Goal: Task Accomplishment & Management: Manage account settings

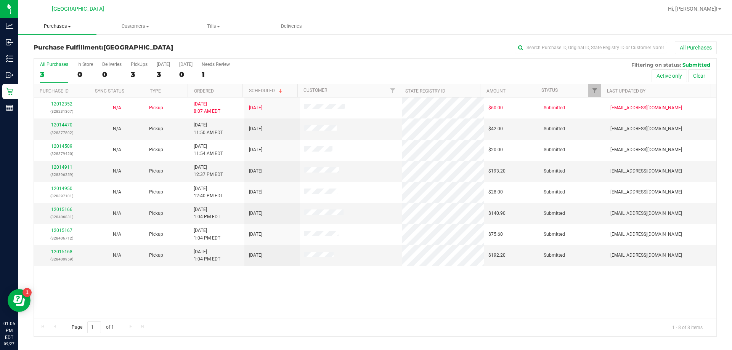
click at [62, 23] on span "Purchases" at bounding box center [57, 26] width 78 height 7
click at [50, 51] on li "Fulfillment" at bounding box center [57, 55] width 78 height 9
click at [56, 124] on link "12014470" at bounding box center [61, 124] width 21 height 5
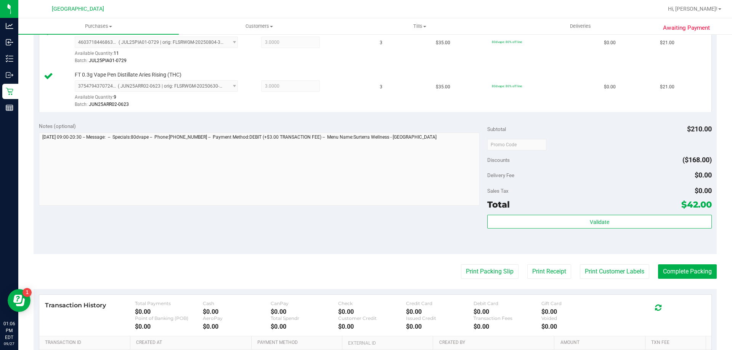
scroll to position [267, 0]
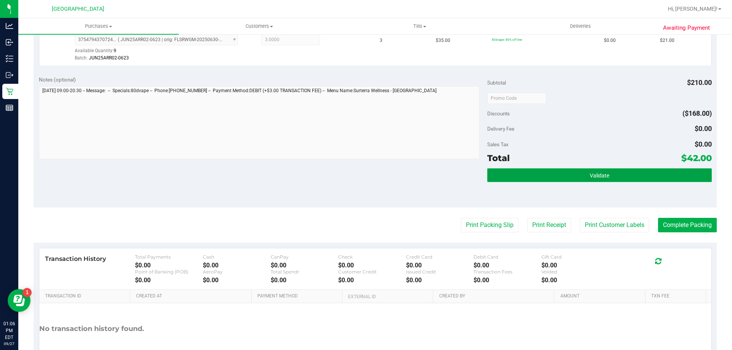
click at [365, 172] on button "Validate" at bounding box center [599, 176] width 224 height 14
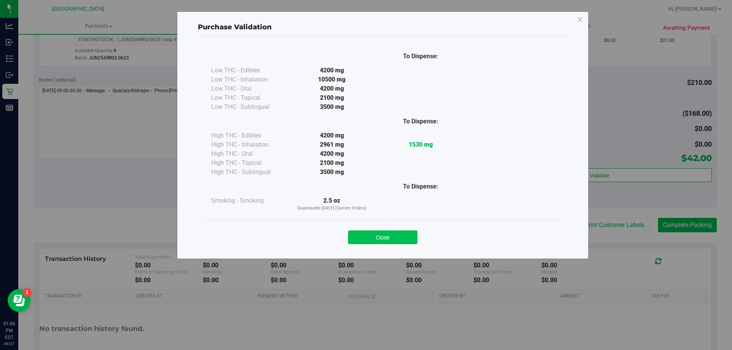
drag, startPoint x: 372, startPoint y: 239, endPoint x: 428, endPoint y: 232, distance: 55.7
click at [365, 239] on button "Close" at bounding box center [382, 238] width 69 height 14
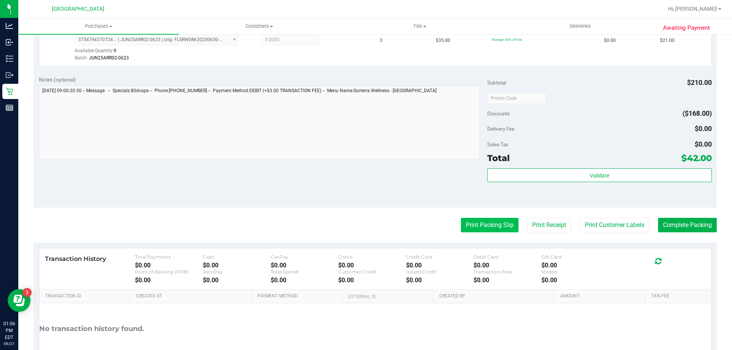
click at [365, 227] on button "Print Packing Slip" at bounding box center [490, 225] width 58 height 14
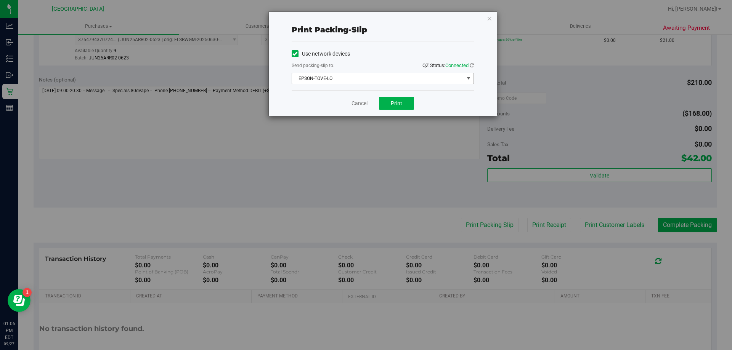
click at [365, 74] on span "EPSON-TOVE-LO" at bounding box center [378, 78] width 172 height 11
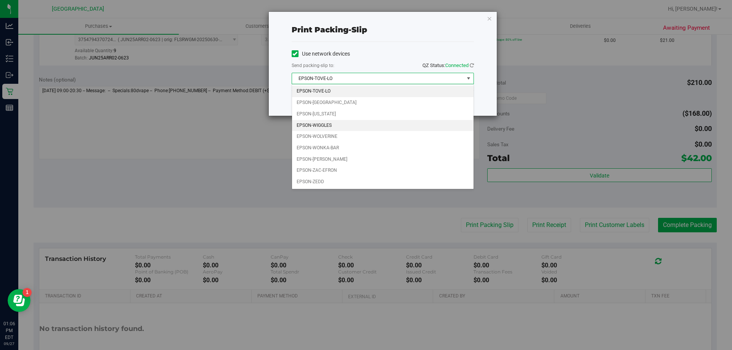
click at [337, 122] on li "EPSON-WIGGLES" at bounding box center [382, 125] width 181 height 11
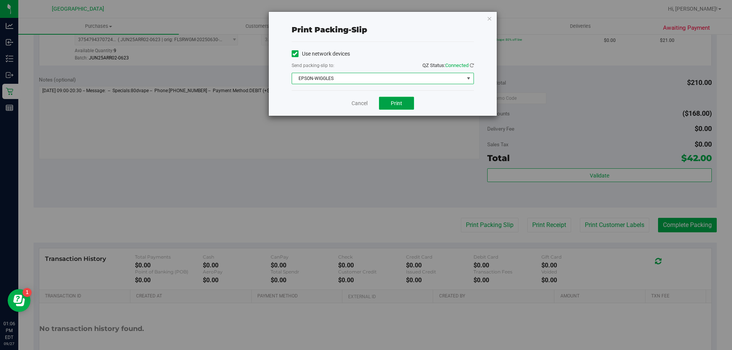
click at [365, 108] on button "Print" at bounding box center [396, 103] width 35 height 13
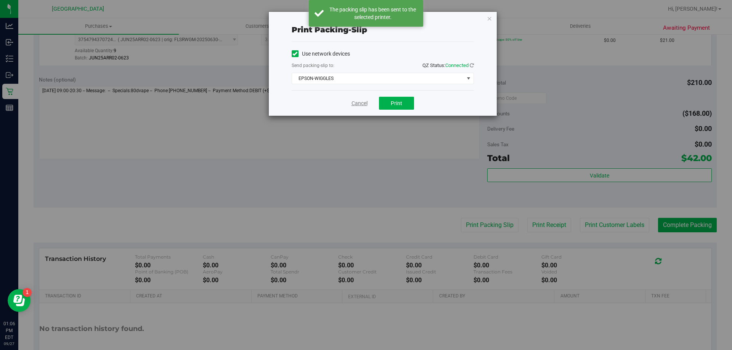
click at [359, 102] on link "Cancel" at bounding box center [359, 104] width 16 height 8
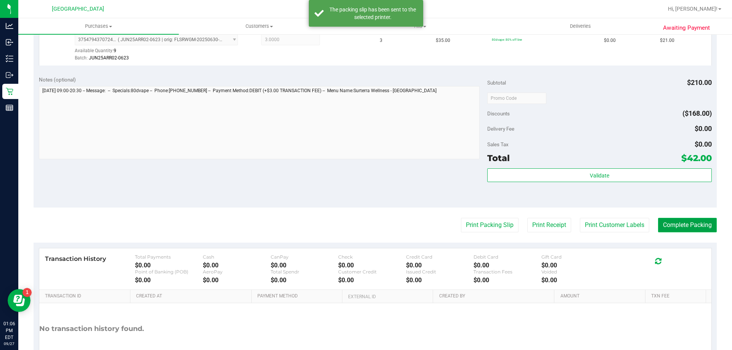
click at [365, 224] on button "Complete Packing" at bounding box center [687, 225] width 59 height 14
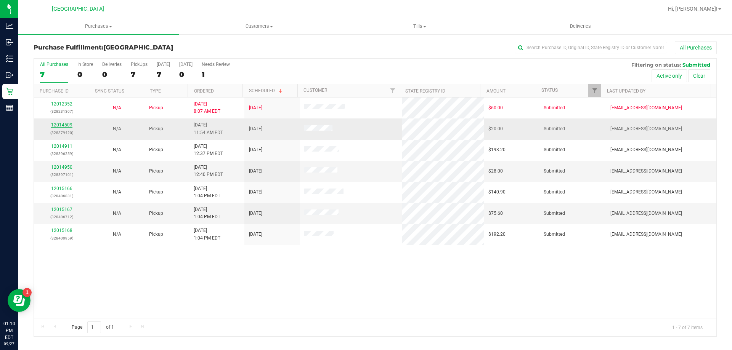
click at [66, 124] on link "12014509" at bounding box center [61, 124] width 21 height 5
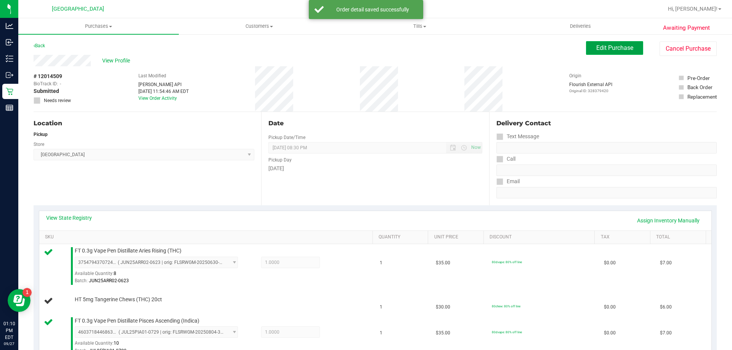
click at [365, 46] on button "Edit Purchase" at bounding box center [614, 48] width 57 height 14
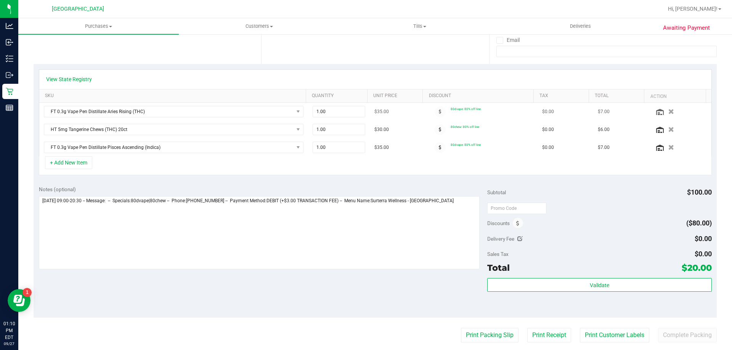
scroll to position [191, 0]
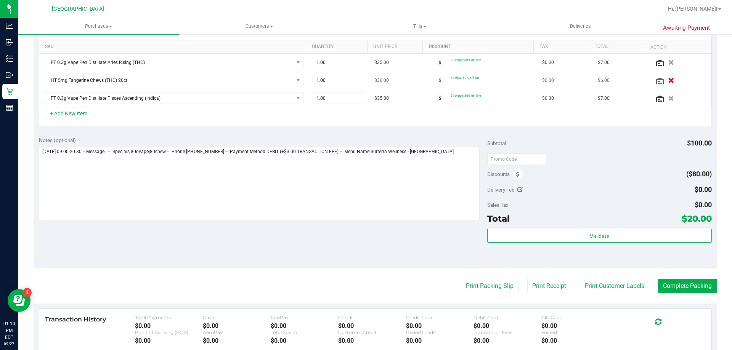
click at [365, 79] on icon "button" at bounding box center [671, 81] width 6 height 6
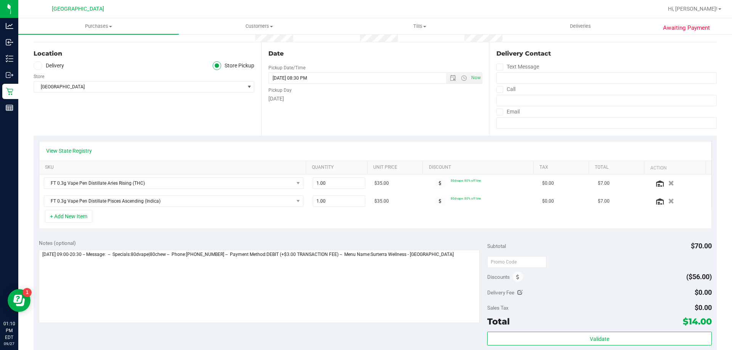
scroll to position [0, 0]
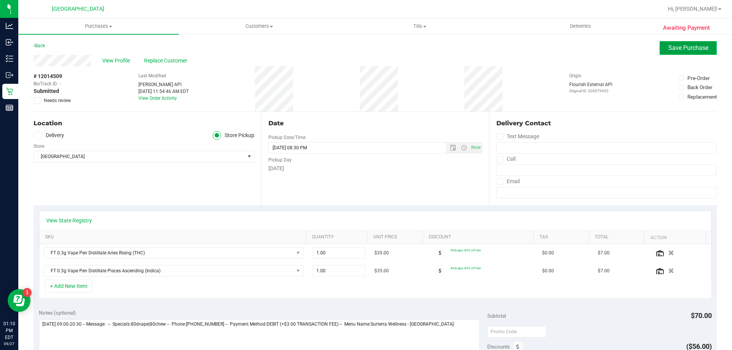
click at [365, 53] on button "Save Purchase" at bounding box center [688, 48] width 57 height 14
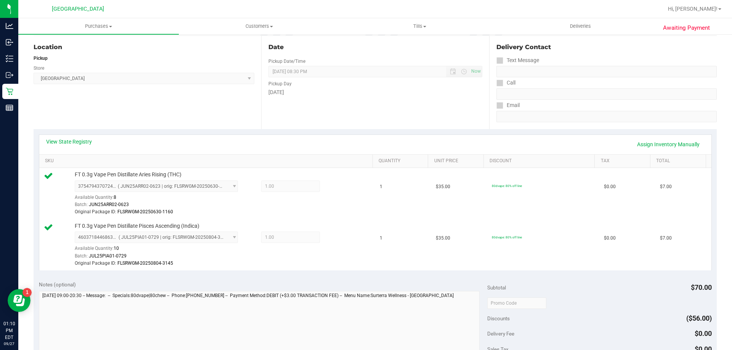
scroll to position [191, 0]
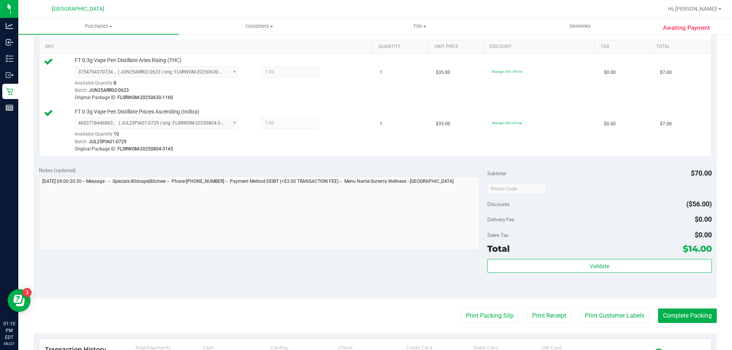
click at [365, 258] on div "Subtotal $70.00 Discounts ($56.00) Delivery Fee $0.00 Sales Tax $0.00 Total $14…" at bounding box center [599, 230] width 224 height 127
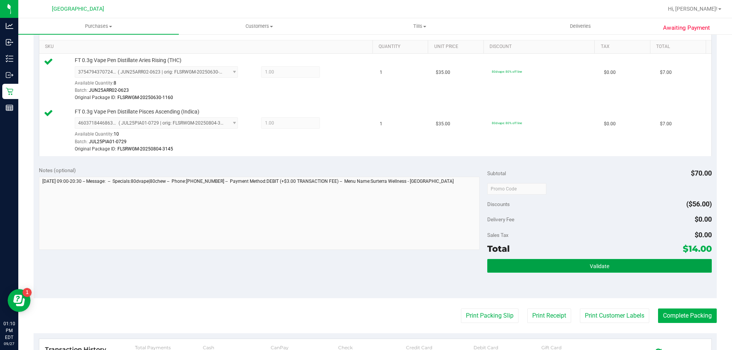
click at [365, 267] on button "Validate" at bounding box center [599, 266] width 224 height 14
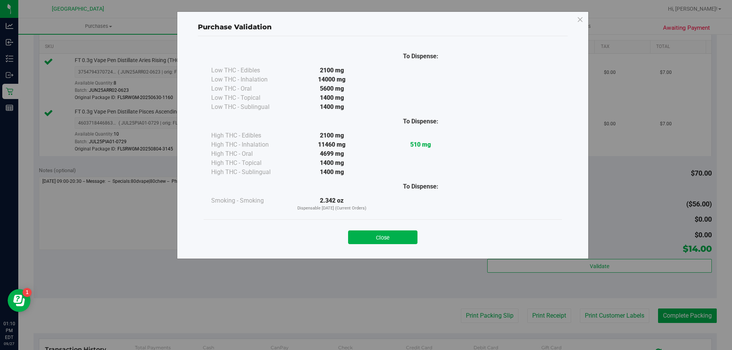
drag, startPoint x: 406, startPoint y: 237, endPoint x: 440, endPoint y: 276, distance: 51.9
click at [365, 237] on button "Close" at bounding box center [382, 238] width 69 height 14
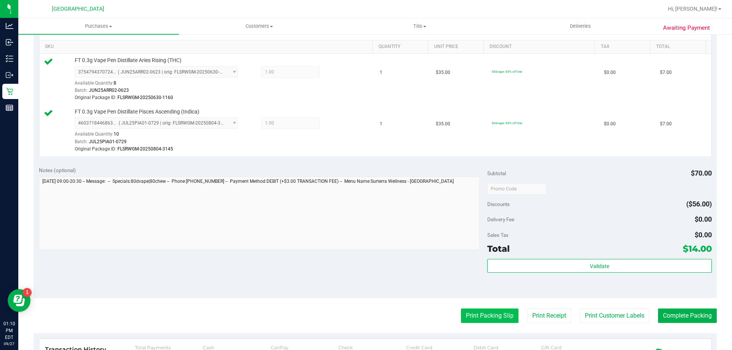
click at [365, 313] on button "Print Packing Slip" at bounding box center [490, 316] width 58 height 14
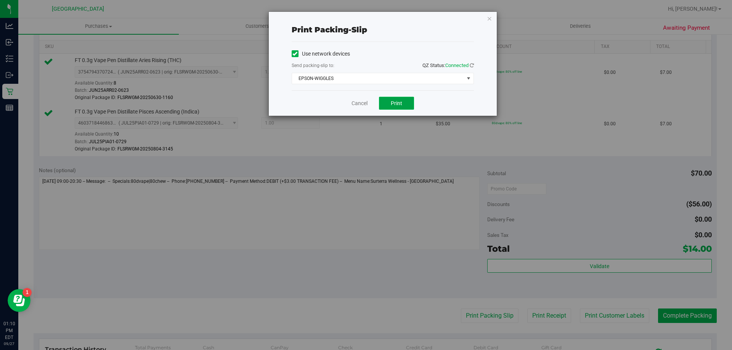
click at [365, 103] on button "Print" at bounding box center [396, 103] width 35 height 13
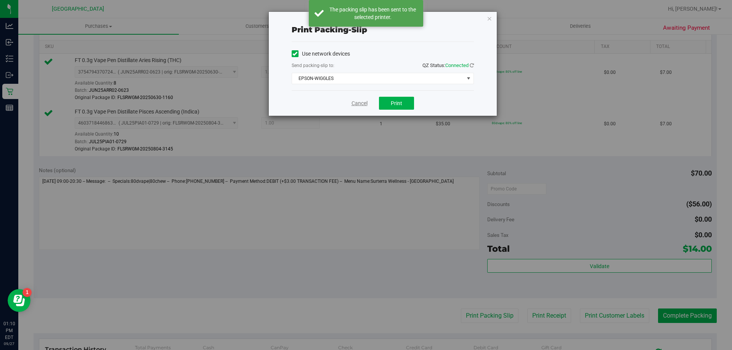
click at [360, 103] on link "Cancel" at bounding box center [359, 104] width 16 height 8
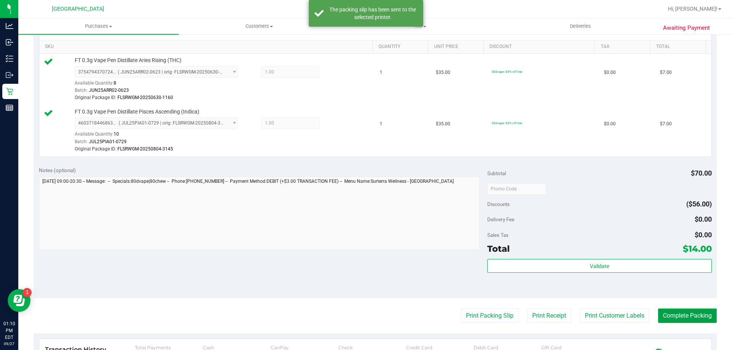
click at [365, 313] on button "Complete Packing" at bounding box center [687, 316] width 59 height 14
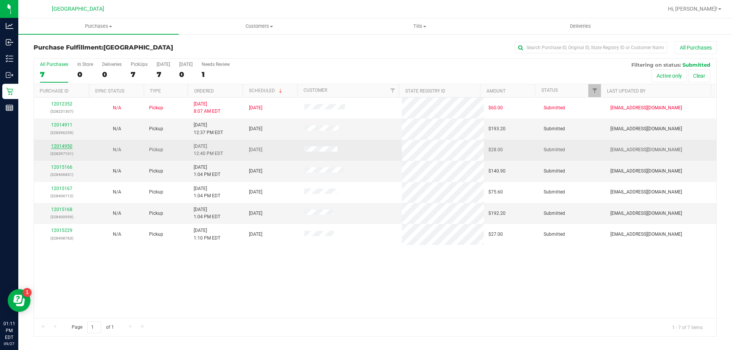
click at [59, 146] on link "12014950" at bounding box center [61, 146] width 21 height 5
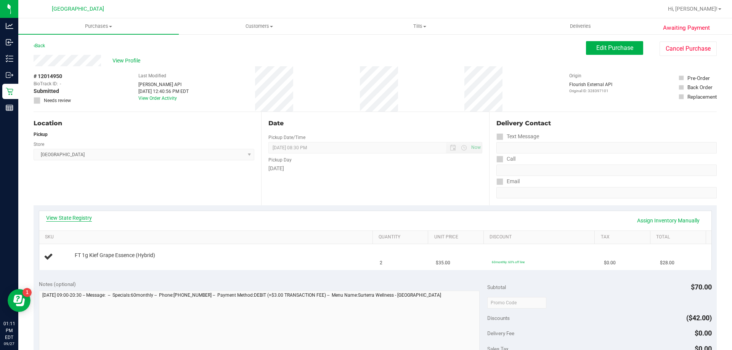
click at [75, 218] on link "View State Registry" at bounding box center [69, 218] width 46 height 8
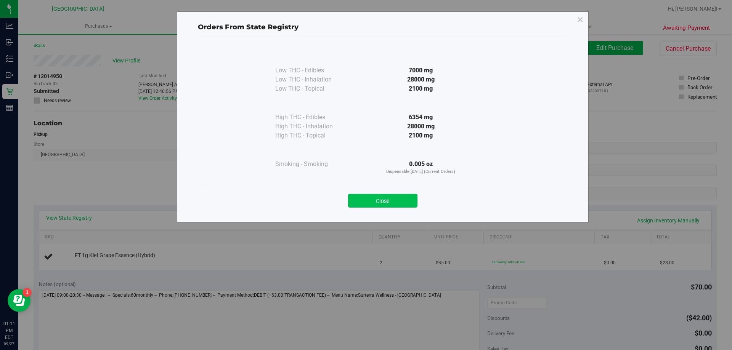
click at [365, 200] on button "Close" at bounding box center [382, 201] width 69 height 14
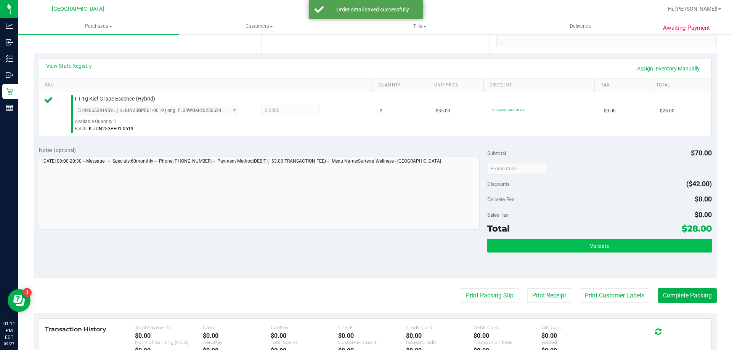
scroll to position [152, 0]
click at [365, 241] on button "Validate" at bounding box center [599, 246] width 224 height 14
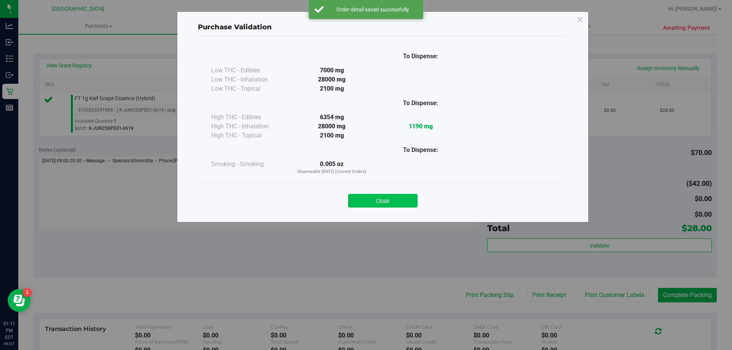
click at [365, 203] on button "Close" at bounding box center [382, 201] width 69 height 14
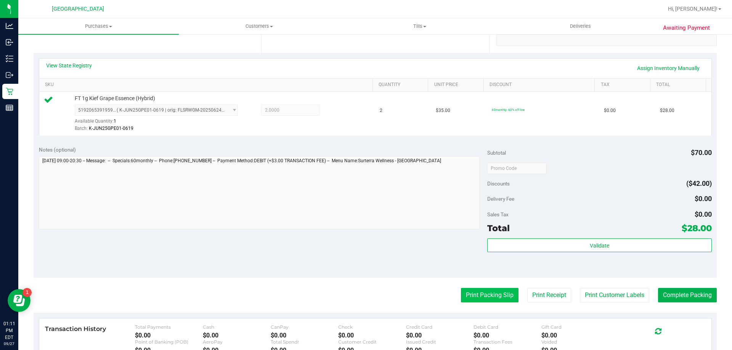
click at [365, 297] on button "Print Packing Slip" at bounding box center [490, 295] width 58 height 14
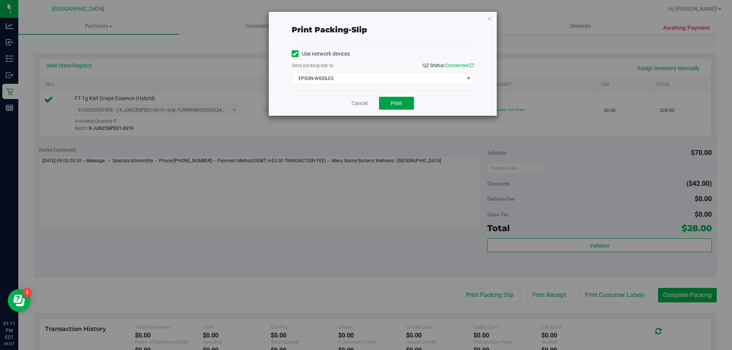
click at [365, 103] on span "Print" at bounding box center [396, 103] width 11 height 6
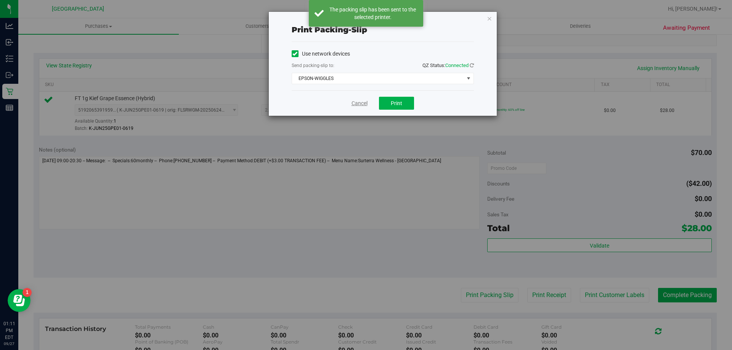
click at [360, 103] on link "Cancel" at bounding box center [359, 104] width 16 height 8
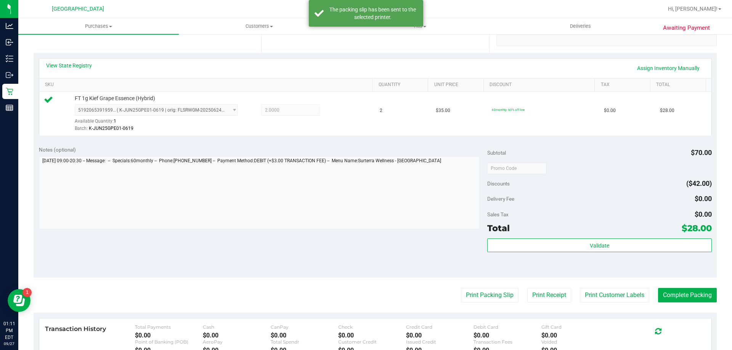
click at [365, 284] on purchase-details "Back Edit Purchase Cancel Purchase View Profile # 12014950 BioTrack ID: - Submi…" at bounding box center [375, 172] width 683 height 567
click at [365, 294] on button "Complete Packing" at bounding box center [687, 295] width 59 height 14
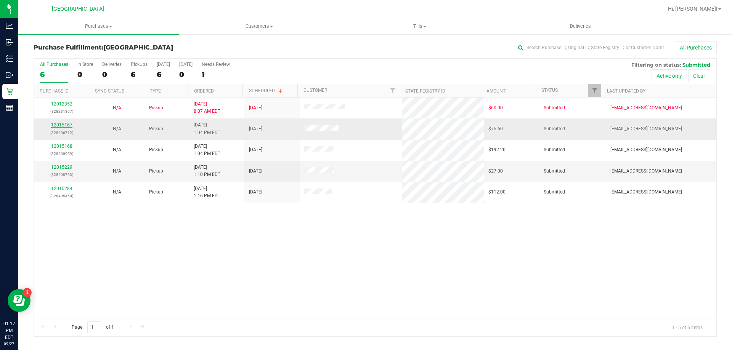
click at [68, 123] on link "12015167" at bounding box center [61, 124] width 21 height 5
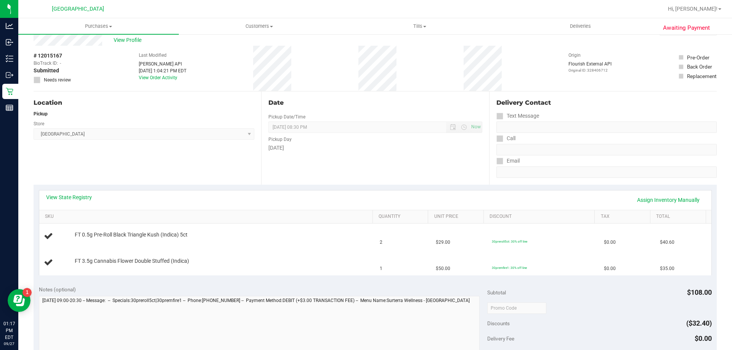
scroll to position [38, 0]
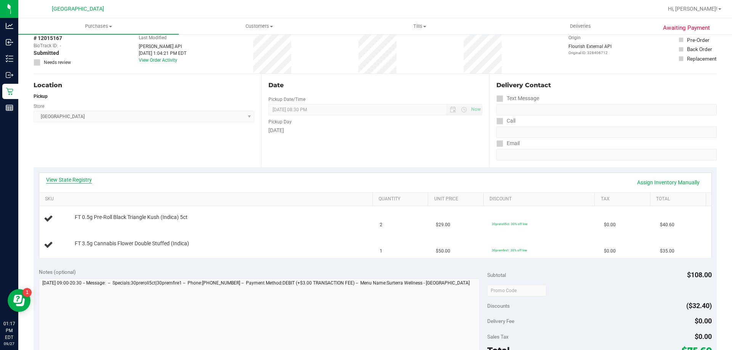
click at [85, 180] on link "View State Registry" at bounding box center [69, 180] width 46 height 8
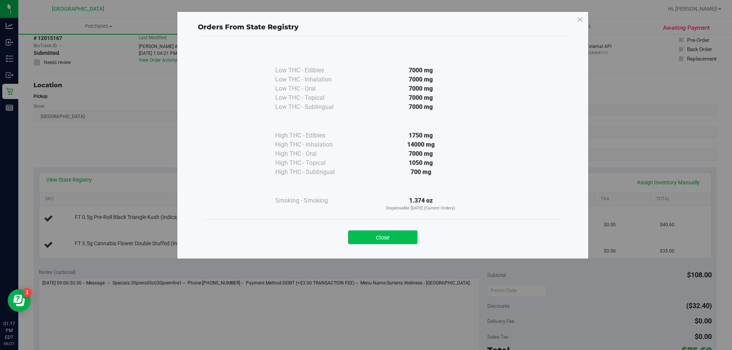
click at [365, 234] on button "Close" at bounding box center [382, 238] width 69 height 14
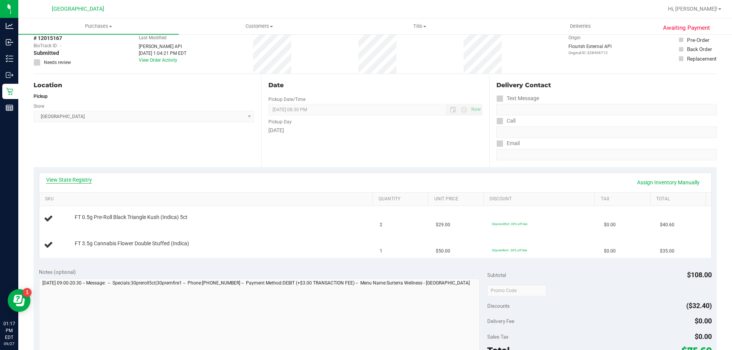
click at [75, 177] on link "View State Registry" at bounding box center [69, 180] width 46 height 8
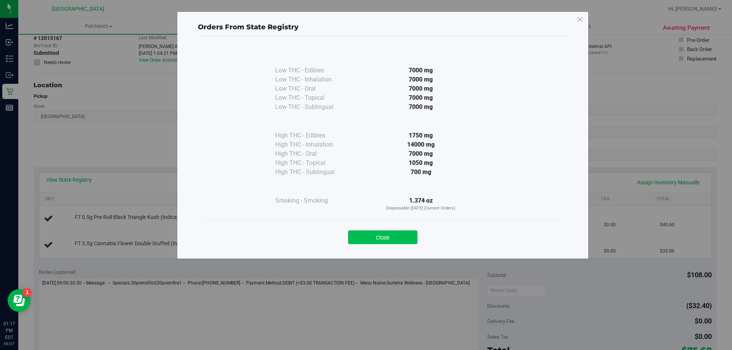
click at [365, 231] on button "Close" at bounding box center [382, 238] width 69 height 14
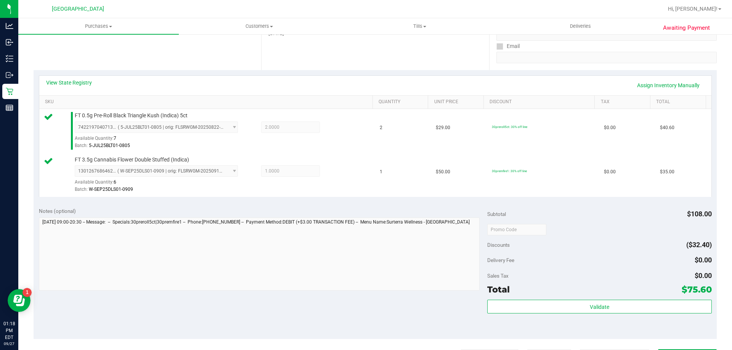
scroll to position [305, 0]
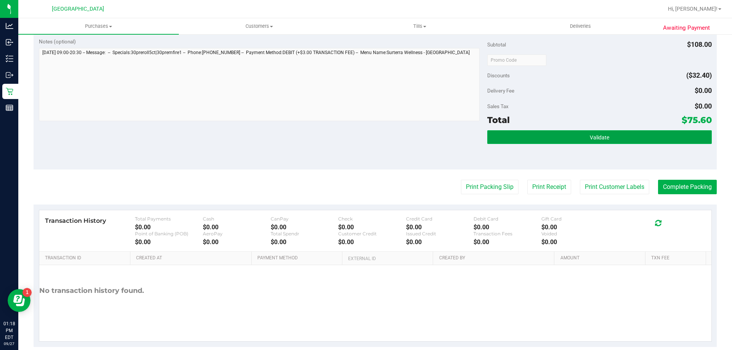
click at [365, 133] on button "Validate" at bounding box center [599, 137] width 224 height 14
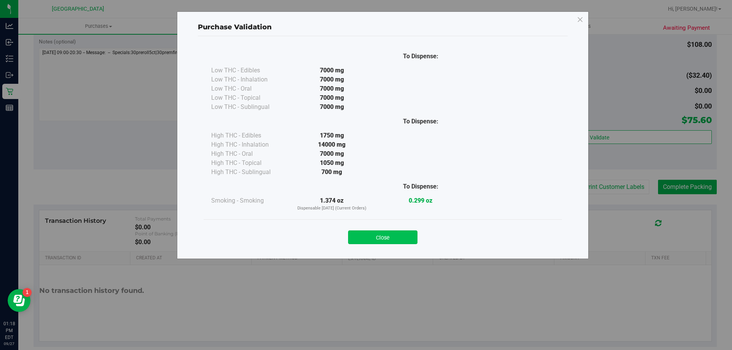
click at [365, 237] on button "Close" at bounding box center [382, 238] width 69 height 14
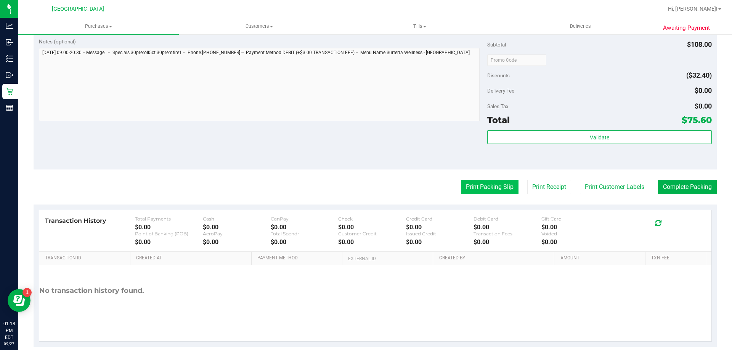
click at [365, 188] on button "Print Packing Slip" at bounding box center [490, 187] width 58 height 14
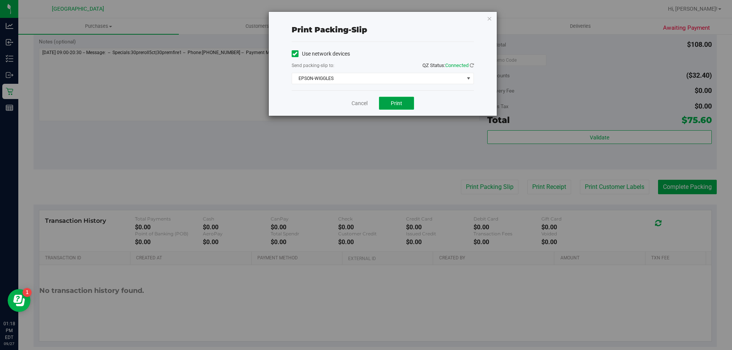
click at [365, 106] on span "Print" at bounding box center [396, 103] width 11 height 6
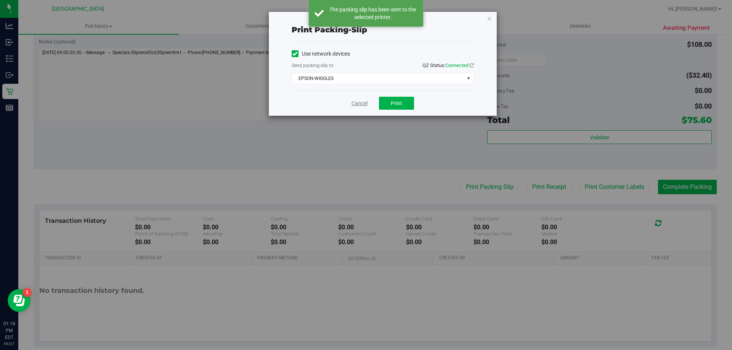
click at [365, 103] on link "Cancel" at bounding box center [359, 104] width 16 height 8
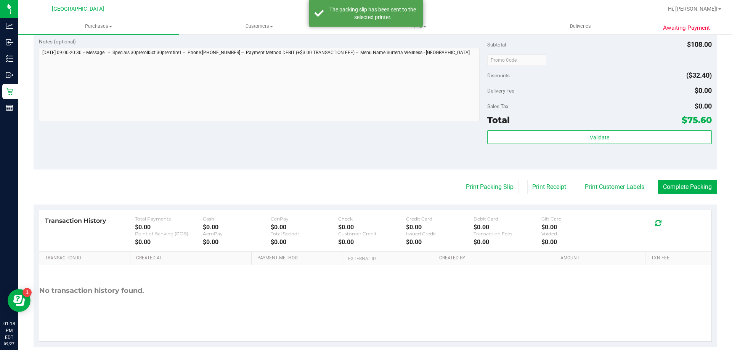
click at [365, 195] on purchase-details "Back Edit Purchase Cancel Purchase View Profile # 12015167 BioTrack ID: - Submi…" at bounding box center [375, 41] width 683 height 611
click at [365, 186] on button "Complete Packing" at bounding box center [687, 187] width 59 height 14
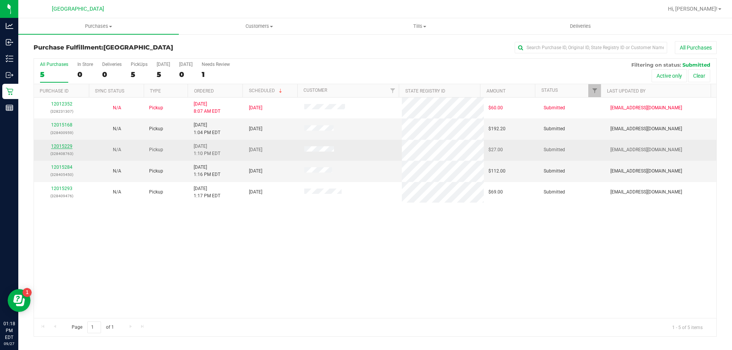
click at [64, 145] on link "12015229" at bounding box center [61, 146] width 21 height 5
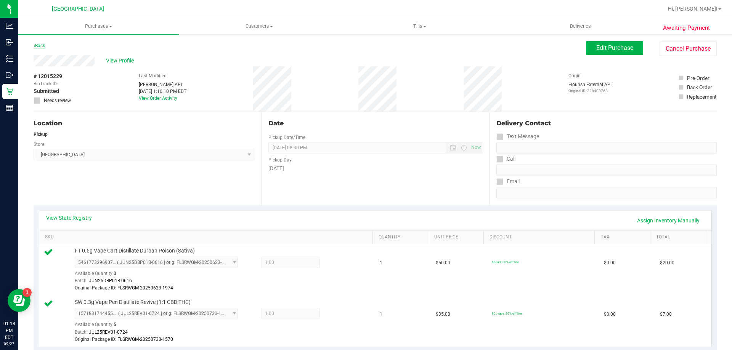
click at [39, 45] on link "Back" at bounding box center [39, 45] width 11 height 5
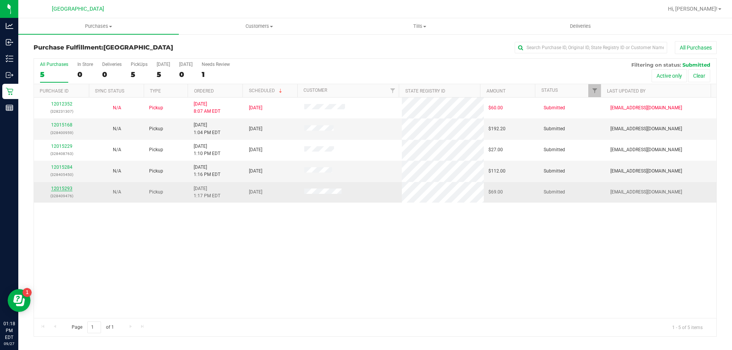
click at [69, 189] on link "12015293" at bounding box center [61, 188] width 21 height 5
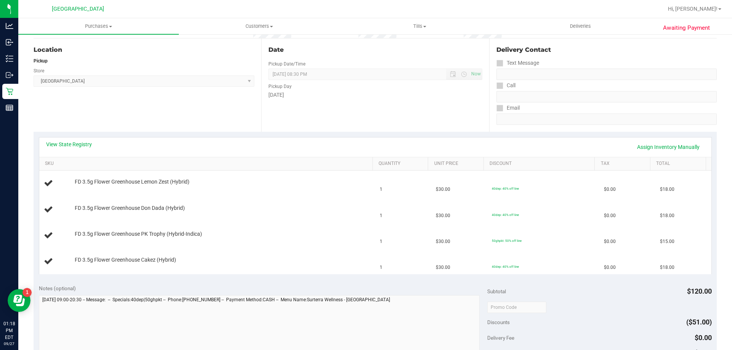
scroll to position [76, 0]
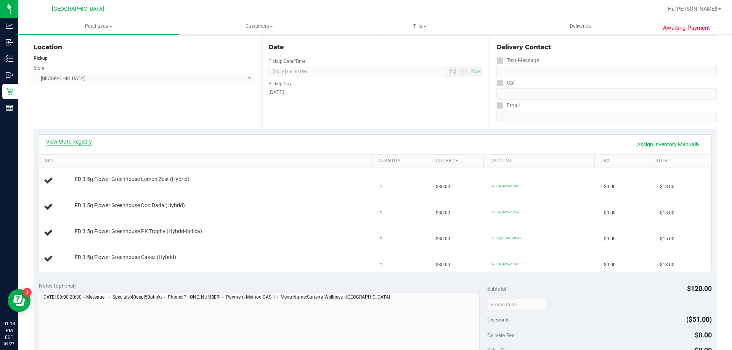
click at [78, 143] on link "View State Registry" at bounding box center [69, 142] width 46 height 8
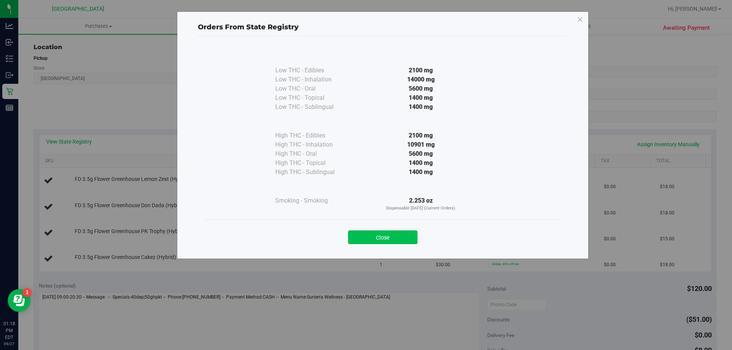
click at [361, 239] on button "Close" at bounding box center [382, 238] width 69 height 14
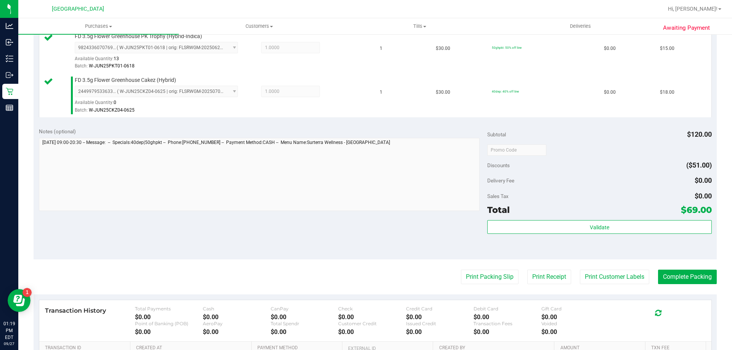
scroll to position [305, 0]
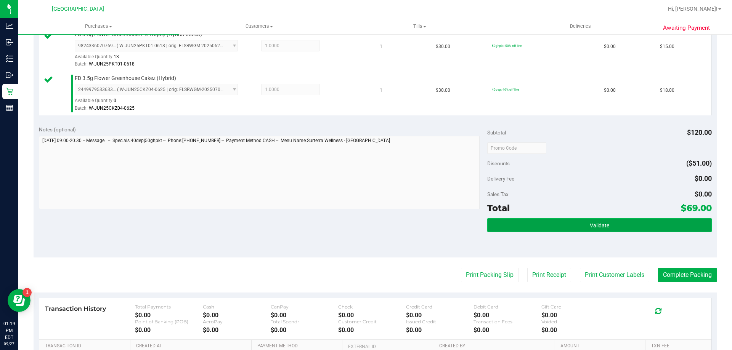
click at [365, 226] on span "Validate" at bounding box center [599, 226] width 19 height 6
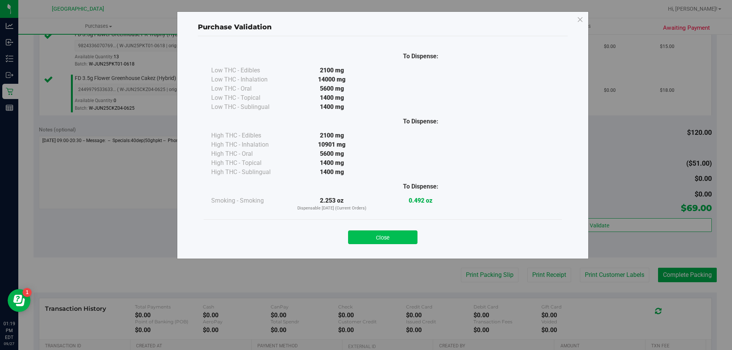
click at [365, 232] on button "Close" at bounding box center [382, 238] width 69 height 14
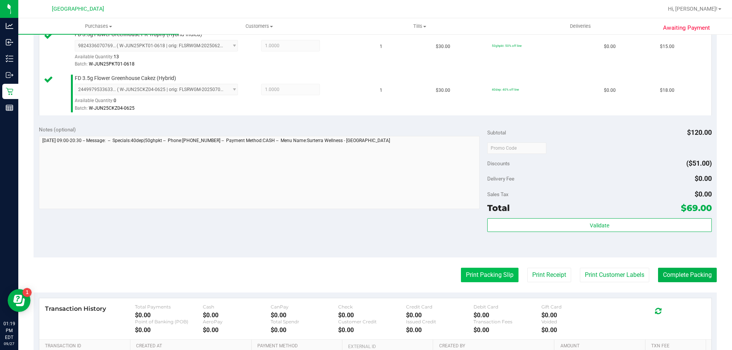
click at [365, 276] on button "Print Packing Slip" at bounding box center [490, 275] width 58 height 14
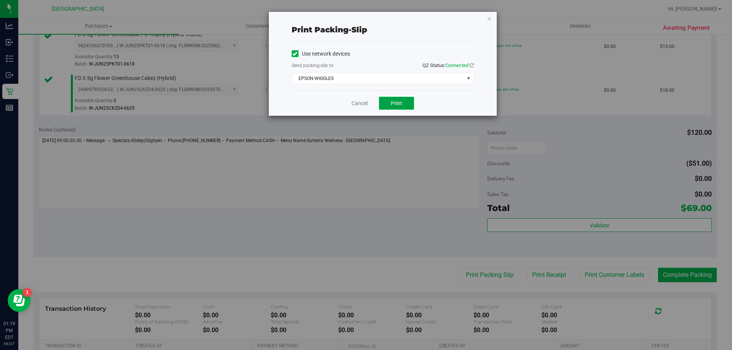
click at [365, 107] on button "Print" at bounding box center [396, 103] width 35 height 13
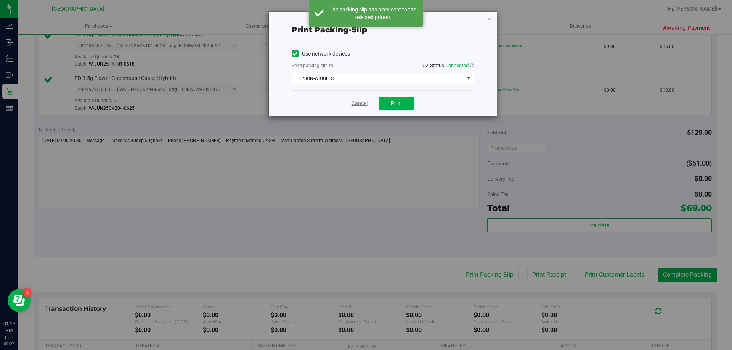
click at [363, 103] on link "Cancel" at bounding box center [359, 104] width 16 height 8
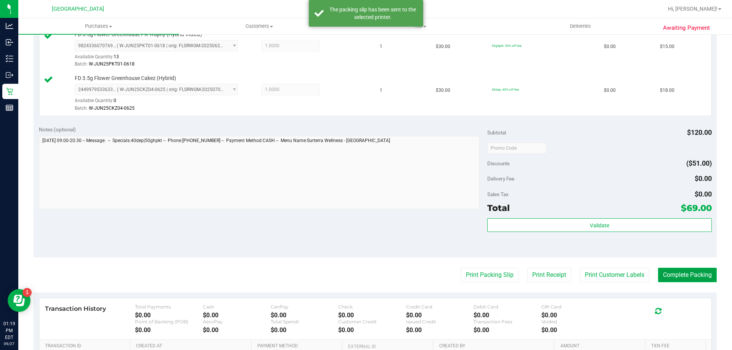
click at [365, 281] on button "Complete Packing" at bounding box center [687, 275] width 59 height 14
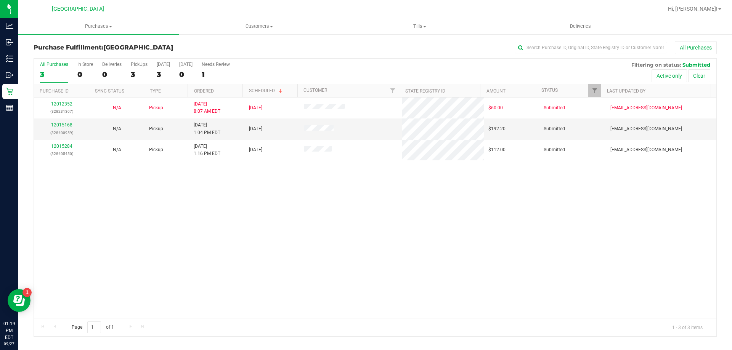
click at [365, 257] on div "12012352 (328231307) N/A Pickup [DATE] 8:07 AM EDT 9/27/2025 $60.00 Submitted […" at bounding box center [375, 208] width 682 height 221
click at [250, 252] on div "12012352 (328231307) N/A Pickup [DATE] 8:07 AM EDT 9/27/2025 $60.00 Submitted […" at bounding box center [375, 208] width 682 height 221
click at [51, 126] on link "12015168" at bounding box center [61, 124] width 21 height 5
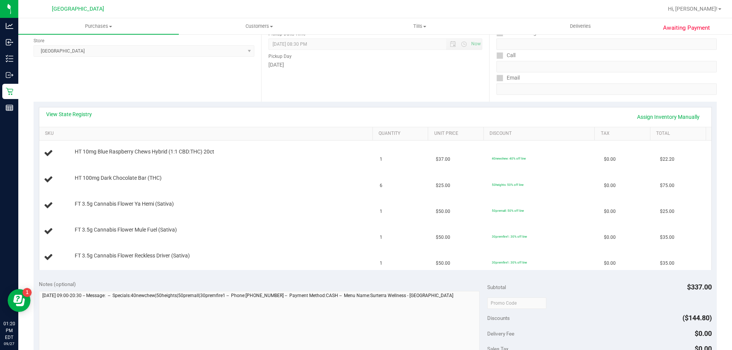
scroll to position [114, 0]
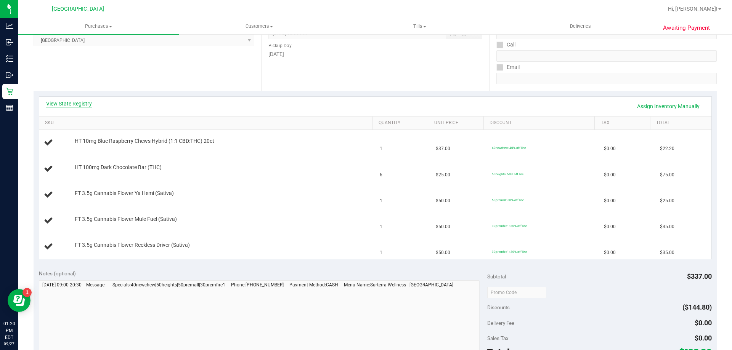
click at [73, 100] on link "View State Registry" at bounding box center [69, 104] width 46 height 8
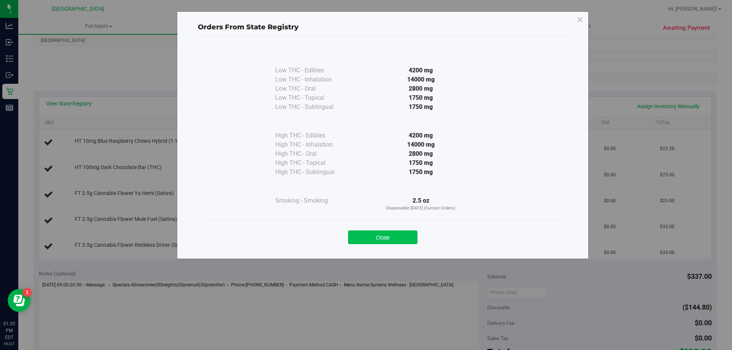
click at [365, 234] on button "Close" at bounding box center [382, 238] width 69 height 14
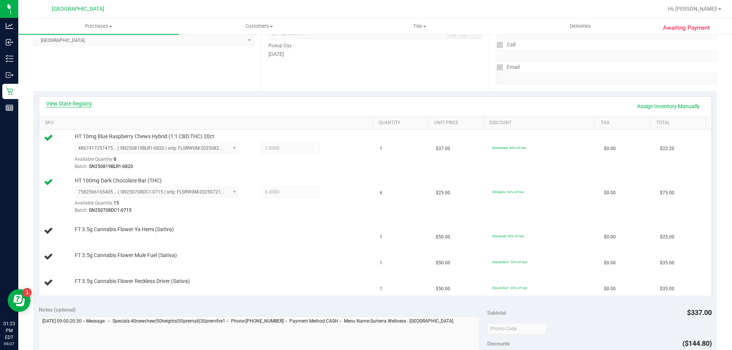
click at [59, 107] on link "View State Registry" at bounding box center [69, 104] width 46 height 8
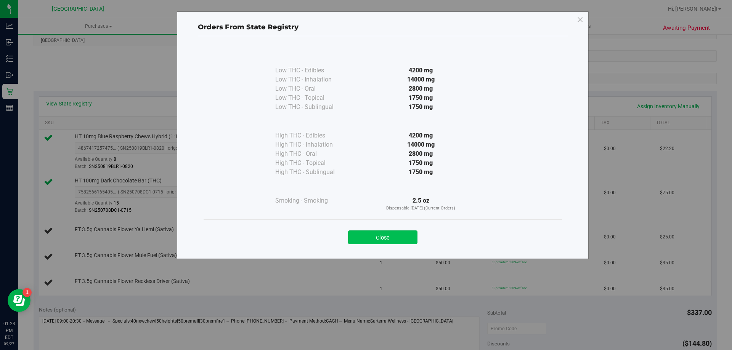
click at [365, 239] on button "Close" at bounding box center [382, 238] width 69 height 14
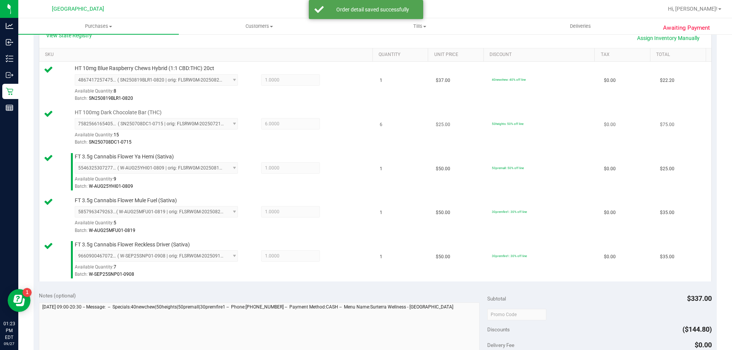
scroll to position [343, 0]
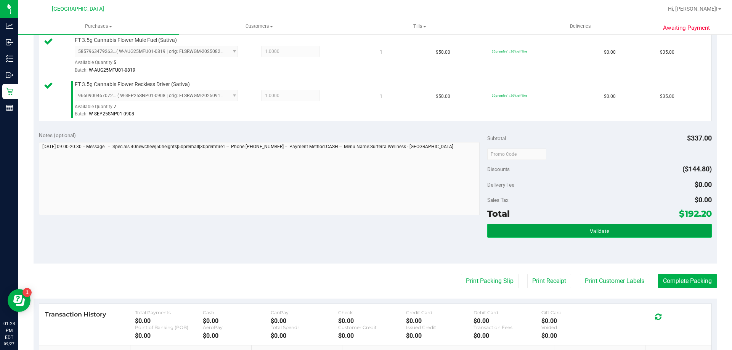
click at [365, 235] on button "Validate" at bounding box center [599, 231] width 224 height 14
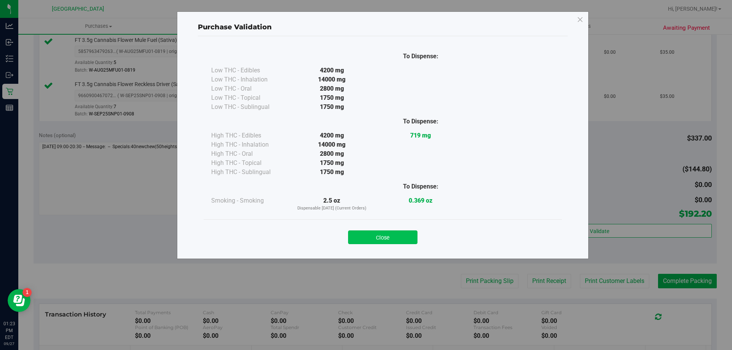
click at [365, 239] on button "Close" at bounding box center [382, 238] width 69 height 14
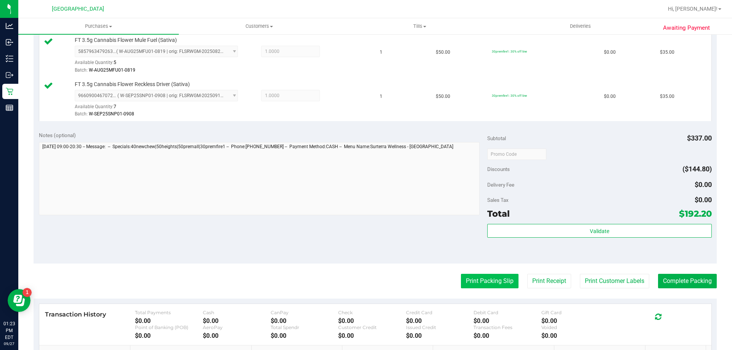
click at [365, 286] on button "Print Packing Slip" at bounding box center [490, 281] width 58 height 14
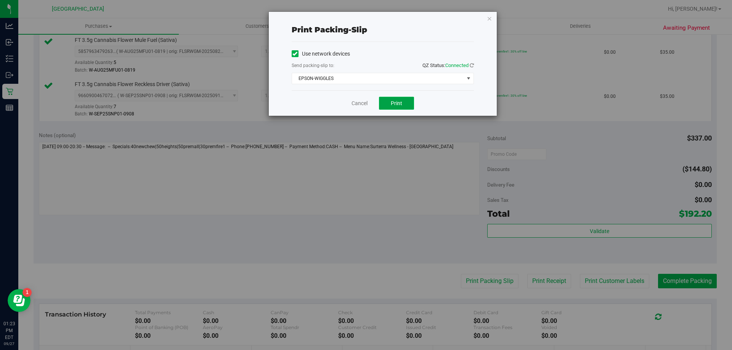
click at [365, 101] on button "Print" at bounding box center [396, 103] width 35 height 13
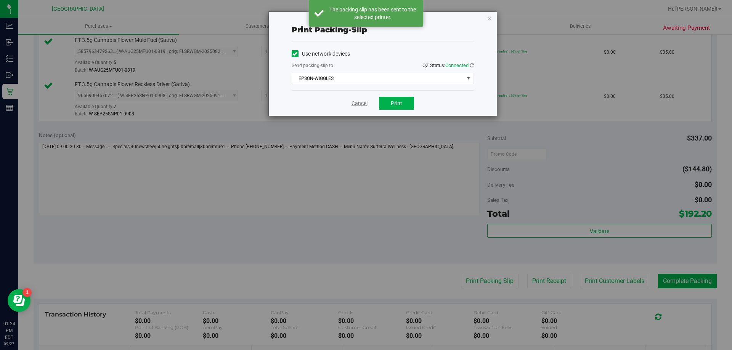
click at [359, 100] on link "Cancel" at bounding box center [359, 104] width 16 height 8
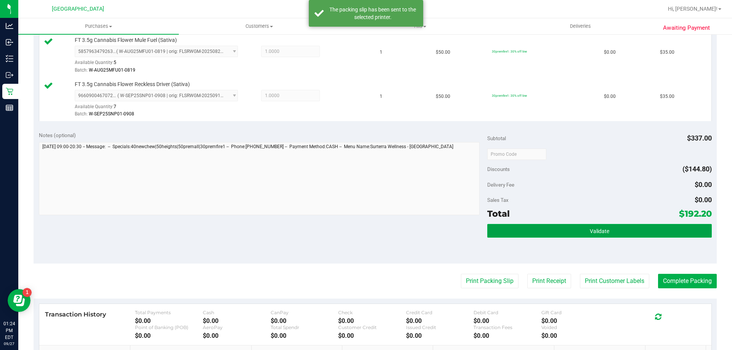
click at [365, 231] on button "Validate" at bounding box center [599, 231] width 224 height 14
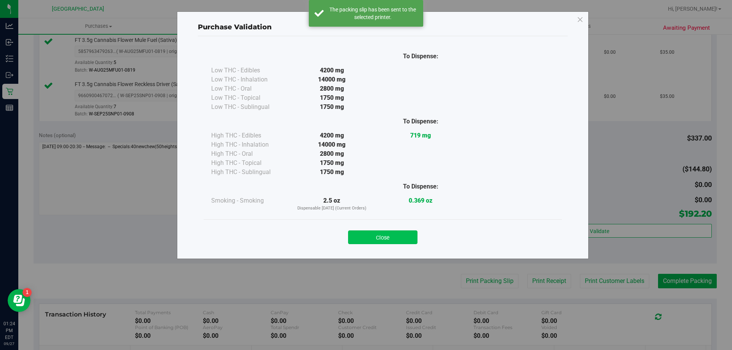
click at [365, 238] on button "Close" at bounding box center [382, 238] width 69 height 14
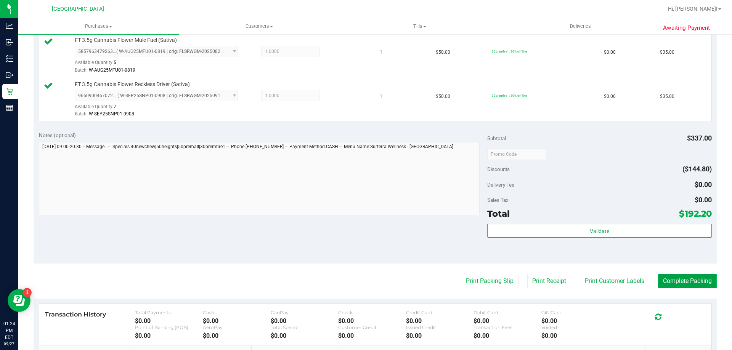
click at [365, 284] on button "Complete Packing" at bounding box center [687, 281] width 59 height 14
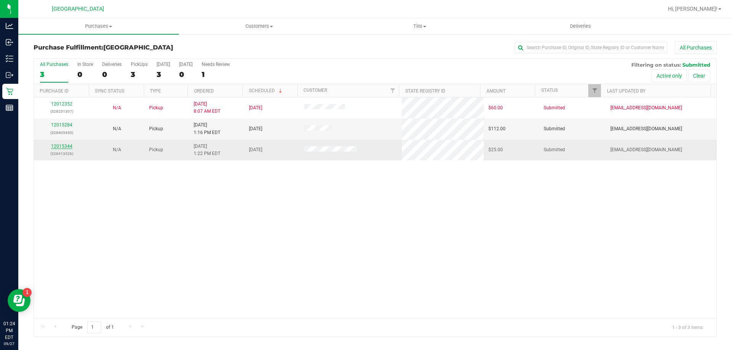
click at [56, 145] on link "12015344" at bounding box center [61, 146] width 21 height 5
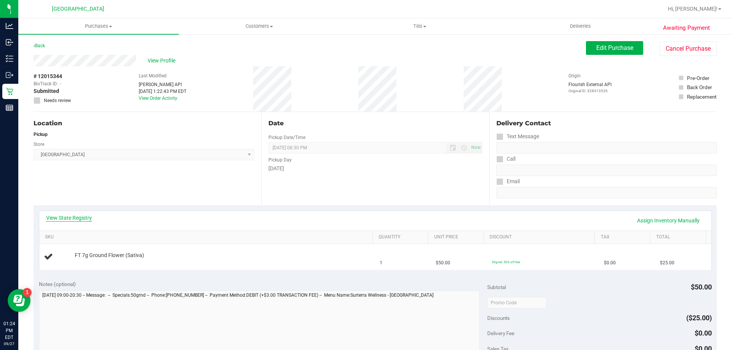
click at [71, 217] on link "View State Registry" at bounding box center [69, 218] width 46 height 8
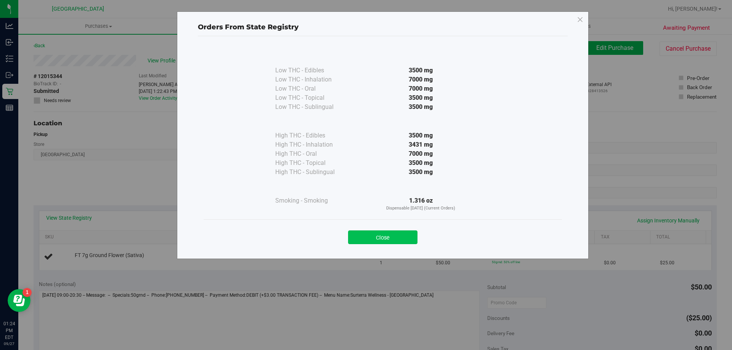
click at [365, 236] on button "Close" at bounding box center [382, 238] width 69 height 14
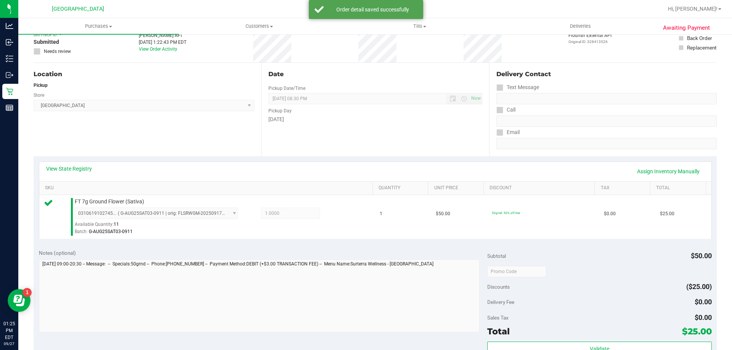
scroll to position [191, 0]
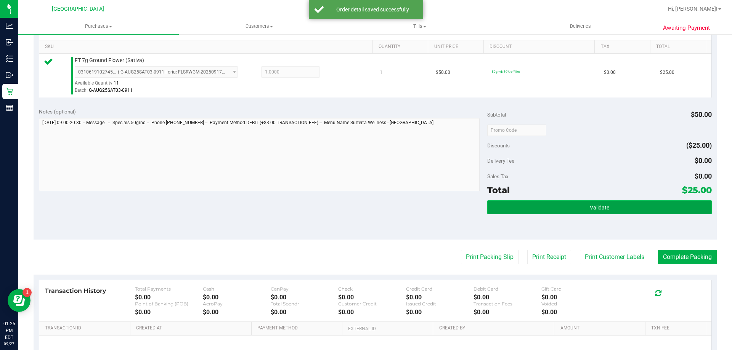
click at [365, 207] on button "Validate" at bounding box center [599, 208] width 224 height 14
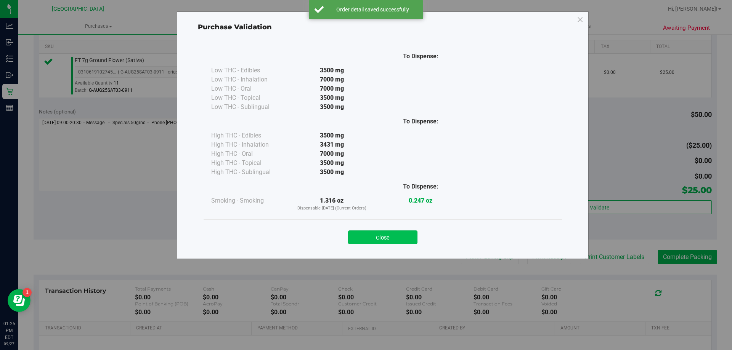
click at [365, 237] on button "Close" at bounding box center [382, 238] width 69 height 14
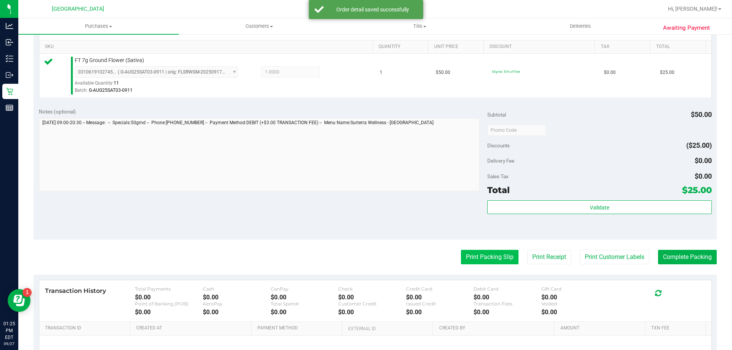
click at [365, 252] on button "Print Packing Slip" at bounding box center [490, 257] width 58 height 14
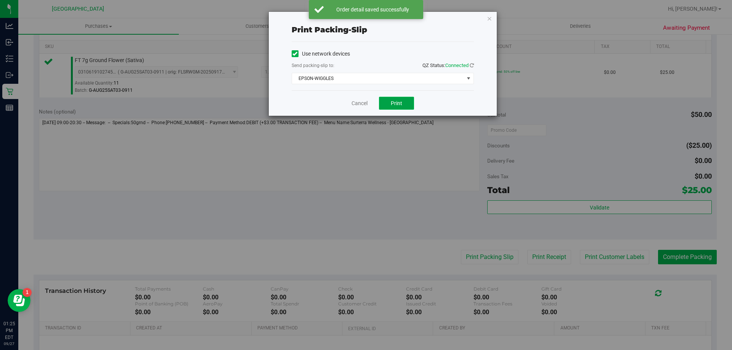
click at [365, 101] on span "Print" at bounding box center [396, 103] width 11 height 6
click at [358, 103] on link "Cancel" at bounding box center [359, 104] width 16 height 8
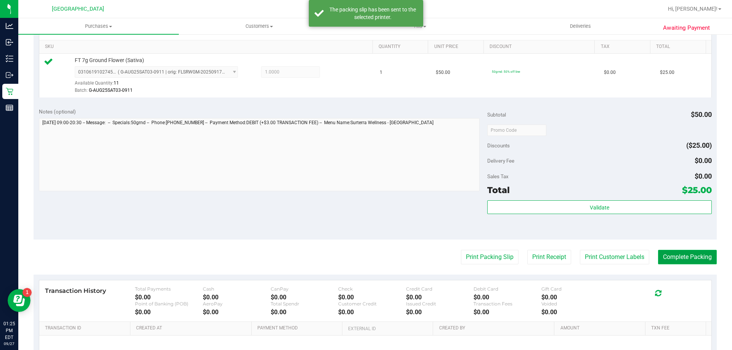
click at [365, 260] on button "Complete Packing" at bounding box center [687, 257] width 59 height 14
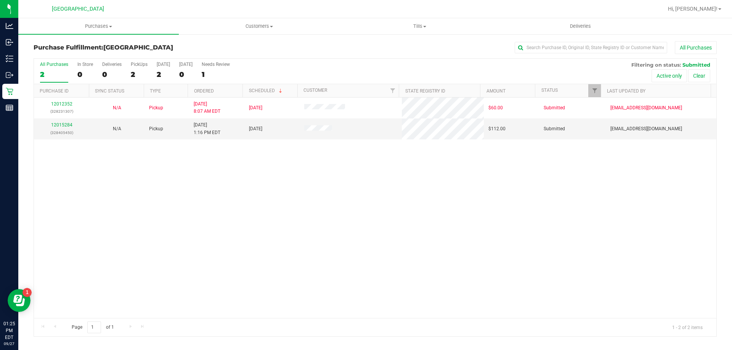
click at [252, 190] on div "12012352 (328231307) N/A Pickup [DATE] 8:07 AM EDT 9/27/2025 $60.00 Submitted […" at bounding box center [375, 208] width 682 height 221
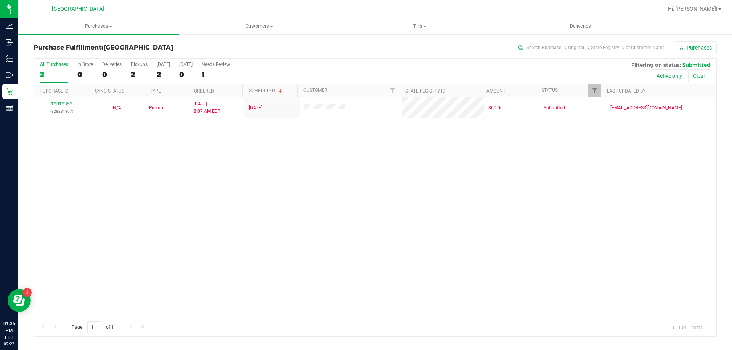
drag, startPoint x: 204, startPoint y: 195, endPoint x: 166, endPoint y: 138, distance: 68.8
click at [202, 195] on div "12012352 (328231307) N/A Pickup [DATE] 8:07 AM EDT 9/27/2025 $60.00 Submitted […" at bounding box center [375, 208] width 682 height 221
click at [109, 20] on uib-tab-heading "Purchases Summary of purchases Fulfillment All purchases" at bounding box center [98, 26] width 160 height 16
click at [89, 55] on li "Fulfillment" at bounding box center [98, 55] width 160 height 9
click at [365, 26] on span "Tills" at bounding box center [420, 26] width 160 height 7
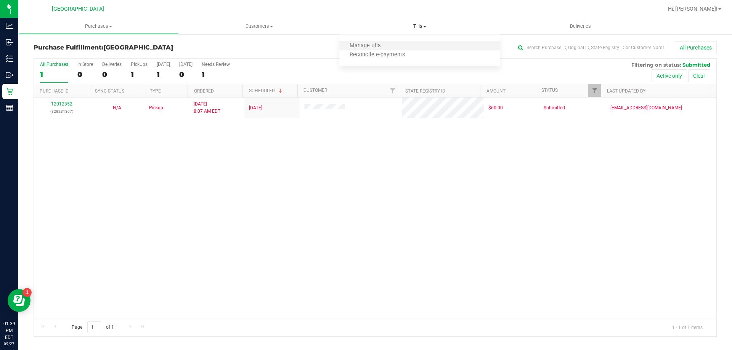
click at [365, 49] on li "Manage tills" at bounding box center [419, 46] width 160 height 9
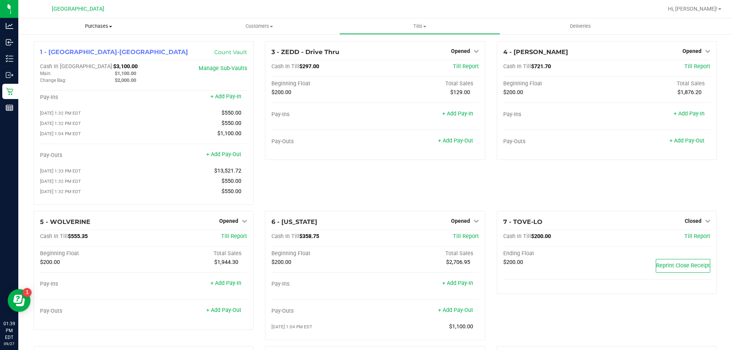
click at [93, 27] on span "Purchases" at bounding box center [98, 26] width 160 height 7
click at [63, 52] on span "Fulfillment" at bounding box center [41, 55] width 47 height 6
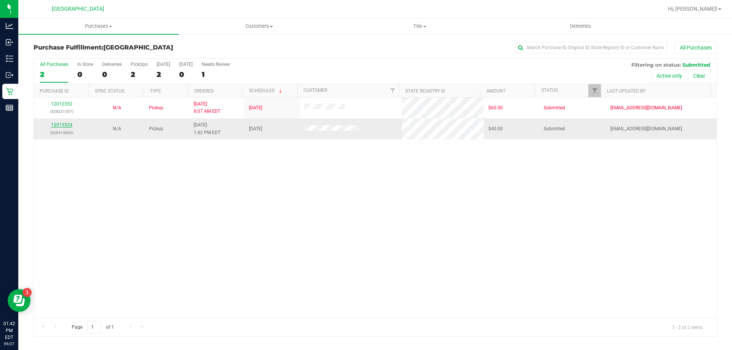
click at [64, 126] on link "12015524" at bounding box center [61, 124] width 21 height 5
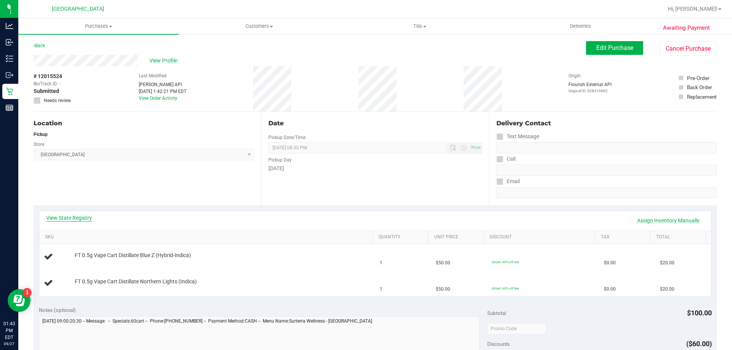
click at [68, 219] on link "View State Registry" at bounding box center [69, 218] width 46 height 8
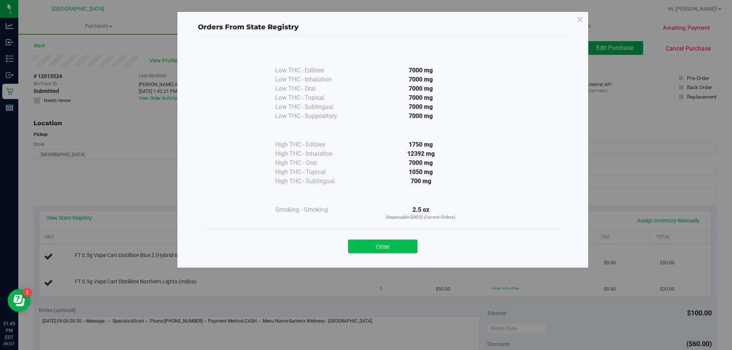
click at [365, 243] on button "Close" at bounding box center [382, 247] width 69 height 14
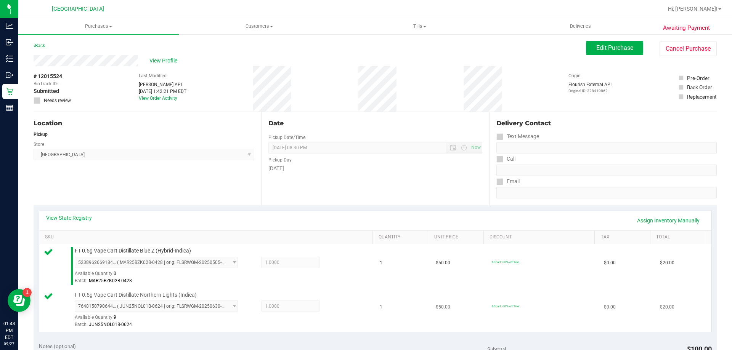
scroll to position [229, 0]
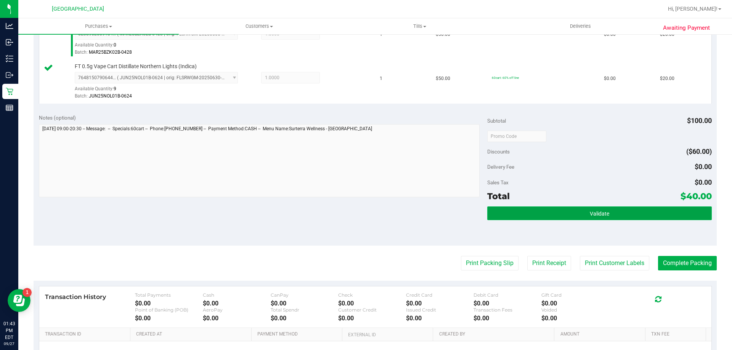
click at [365, 215] on button "Validate" at bounding box center [599, 214] width 224 height 14
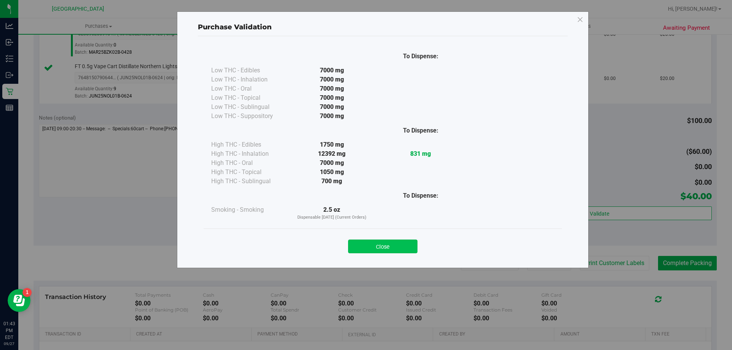
click at [365, 244] on button "Close" at bounding box center [382, 247] width 69 height 14
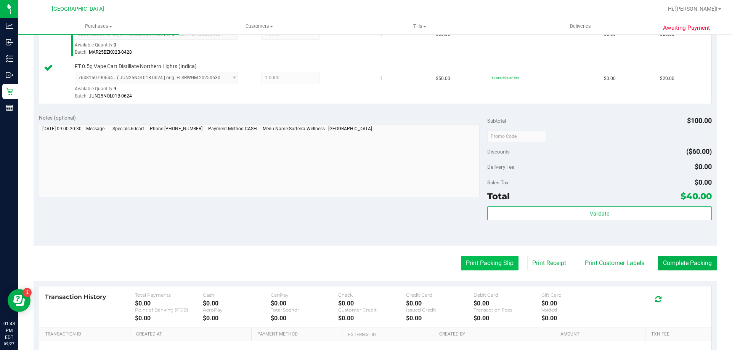
click at [365, 260] on button "Print Packing Slip" at bounding box center [490, 263] width 58 height 14
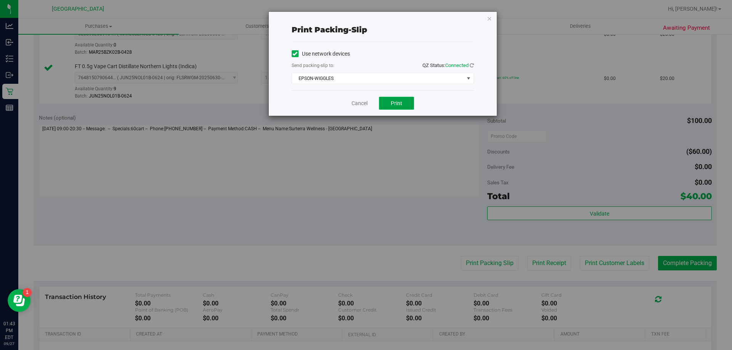
click at [365, 103] on span "Print" at bounding box center [396, 103] width 11 height 6
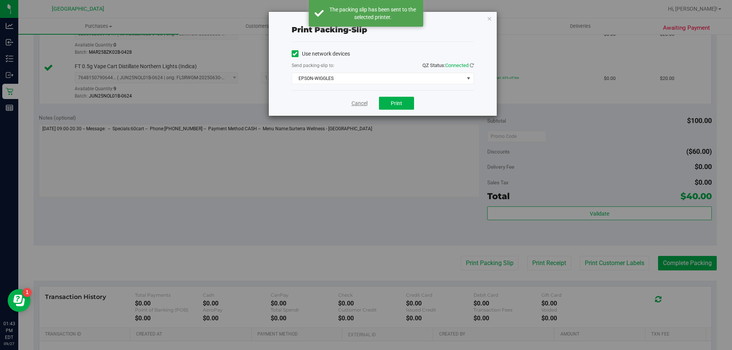
click at [363, 102] on link "Cancel" at bounding box center [359, 104] width 16 height 8
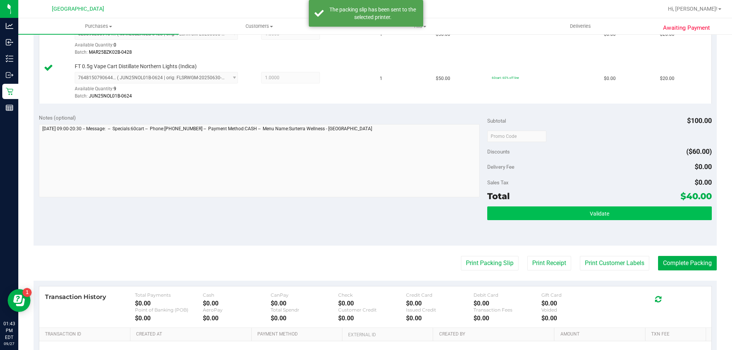
click at [365, 212] on div "Notes (optional) Subtotal $100.00 Discounts ($60.00) Delivery Fee $0.00 Sales T…" at bounding box center [375, 177] width 683 height 137
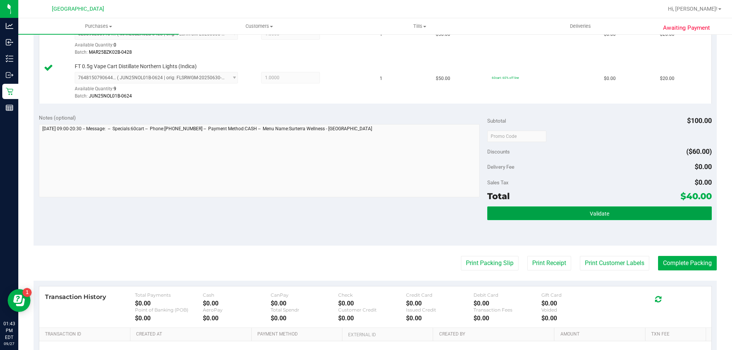
click at [365, 211] on button "Validate" at bounding box center [599, 214] width 224 height 14
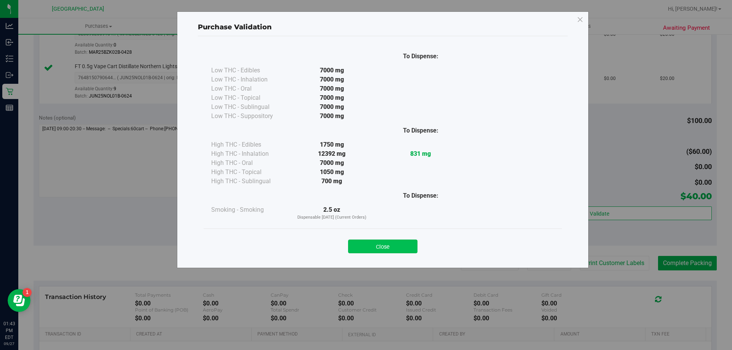
click at [365, 242] on button "Close" at bounding box center [382, 247] width 69 height 14
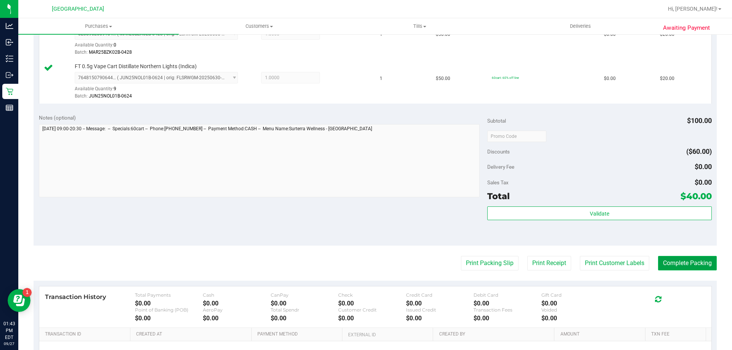
click at [365, 261] on button "Complete Packing" at bounding box center [687, 263] width 59 height 14
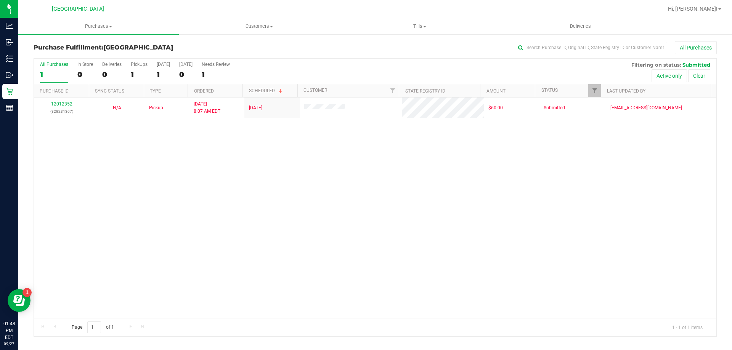
click at [208, 177] on div "12012352 (328231307) N/A Pickup [DATE] 8:07 AM EDT 9/27/2025 $60.00 Submitted […" at bounding box center [375, 208] width 682 height 221
click at [105, 27] on span "Purchases" at bounding box center [98, 26] width 160 height 7
click at [68, 56] on li "Fulfillment" at bounding box center [98, 55] width 160 height 9
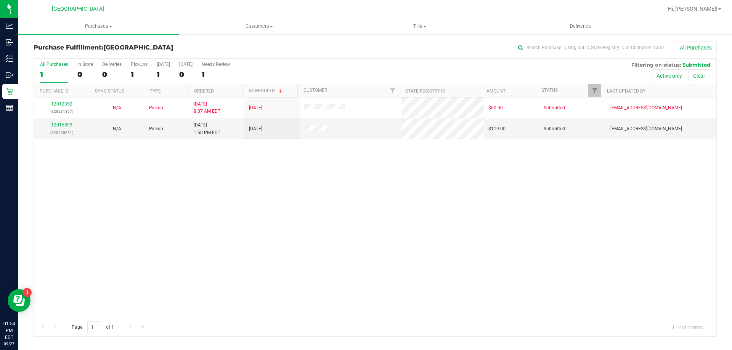
drag, startPoint x: 149, startPoint y: 205, endPoint x: 38, endPoint y: 143, distance: 127.2
click at [146, 205] on div "12012352 (328231307) N/A Pickup [DATE] 8:07 AM EDT 9/27/2025 $60.00 Submitted […" at bounding box center [375, 208] width 682 height 221
click at [55, 128] on div "12015599 (328425651)" at bounding box center [62, 129] width 46 height 14
click at [58, 121] on td "12015599 (328425651)" at bounding box center [61, 129] width 55 height 21
click at [58, 123] on link "12015599" at bounding box center [61, 124] width 21 height 5
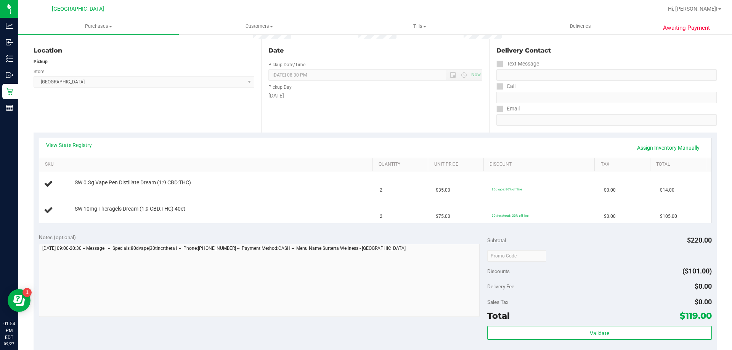
scroll to position [76, 0]
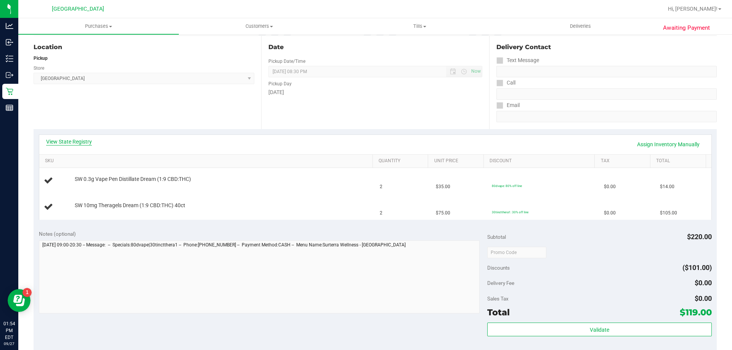
click at [87, 139] on link "View State Registry" at bounding box center [69, 142] width 46 height 8
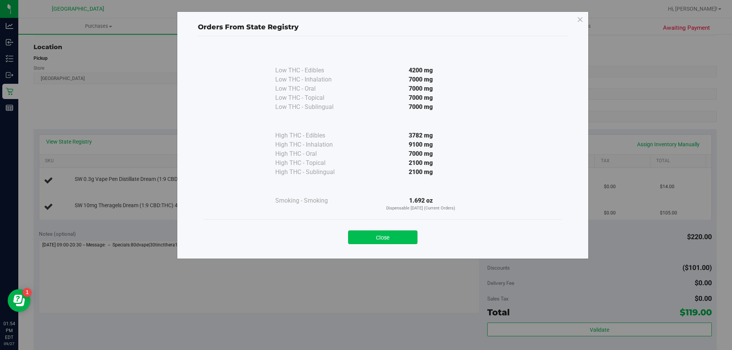
click at [365, 236] on button "Close" at bounding box center [382, 238] width 69 height 14
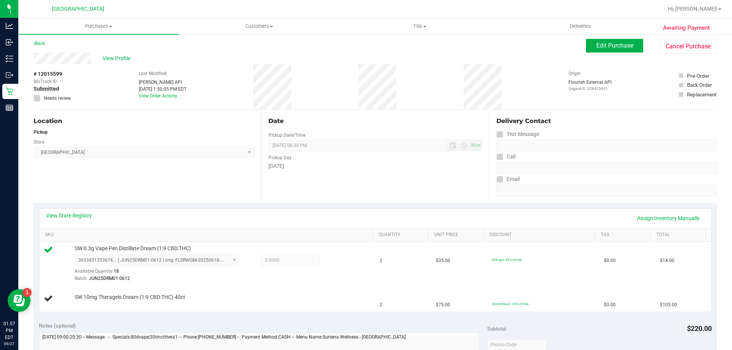
scroll to position [4, 0]
click at [41, 43] on link "Back" at bounding box center [39, 41] width 11 height 5
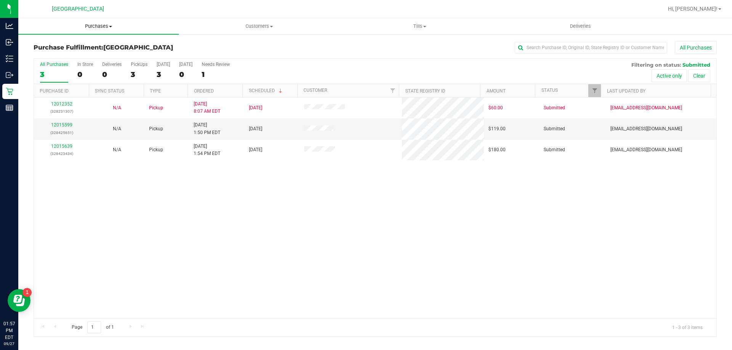
click at [107, 29] on span "Purchases" at bounding box center [98, 26] width 160 height 7
click at [62, 58] on span "Fulfillment" at bounding box center [41, 55] width 47 height 6
click at [64, 126] on link "12015639" at bounding box center [61, 124] width 21 height 5
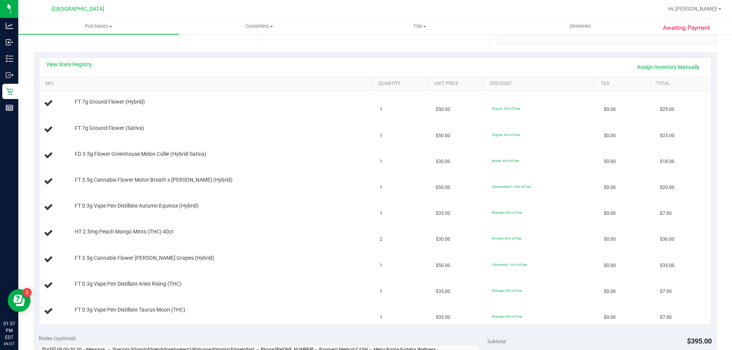
scroll to position [153, 0]
click at [71, 65] on link "View State Registry" at bounding box center [69, 65] width 46 height 8
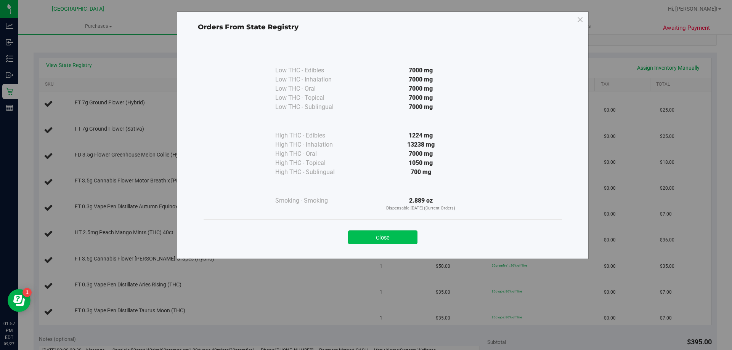
click at [365, 231] on button "Close" at bounding box center [382, 238] width 69 height 14
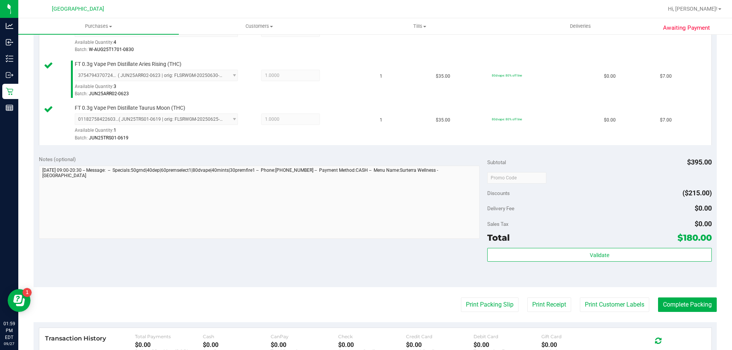
scroll to position [591, 0]
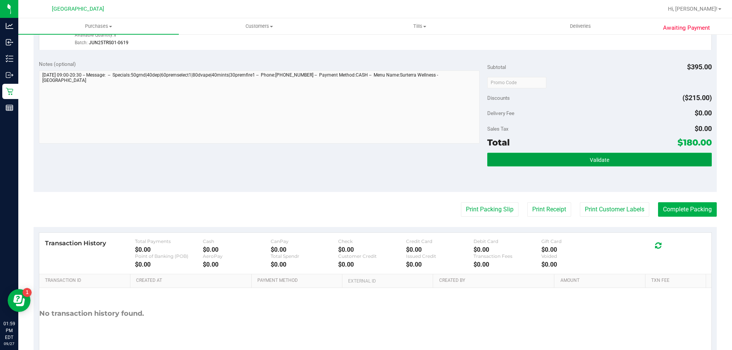
click at [365, 166] on button "Validate" at bounding box center [599, 160] width 224 height 14
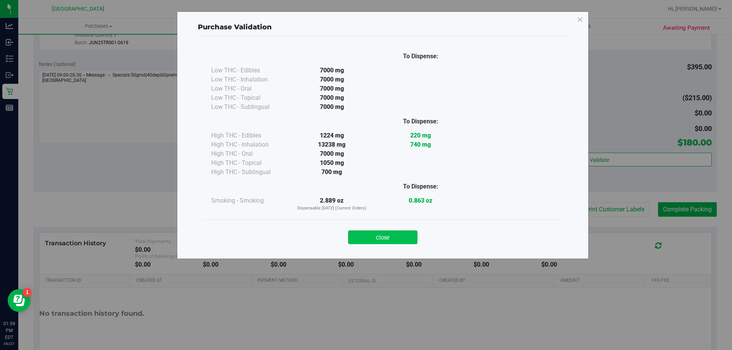
click at [365, 241] on button "Close" at bounding box center [382, 238] width 69 height 14
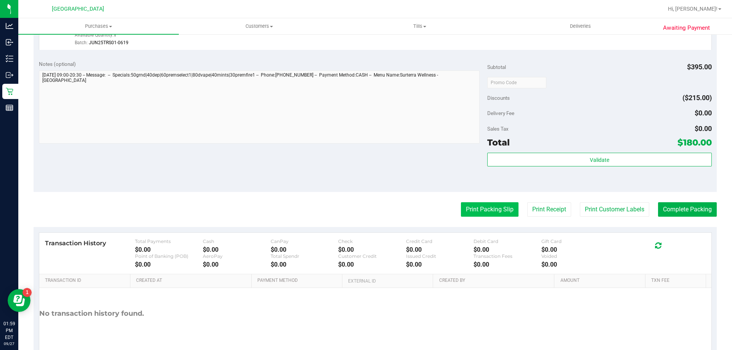
click at [365, 208] on button "Print Packing Slip" at bounding box center [490, 209] width 58 height 14
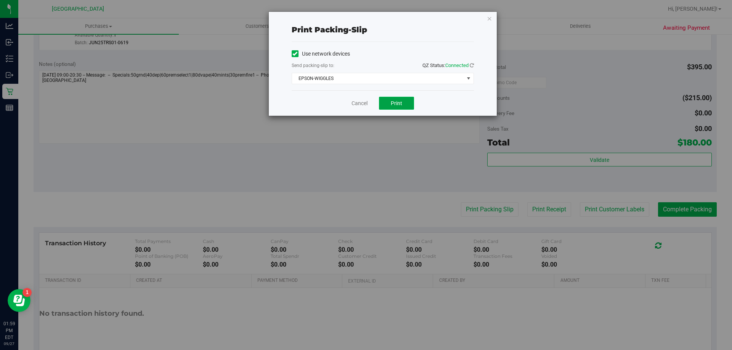
click at [365, 104] on span "Print" at bounding box center [396, 103] width 11 height 6
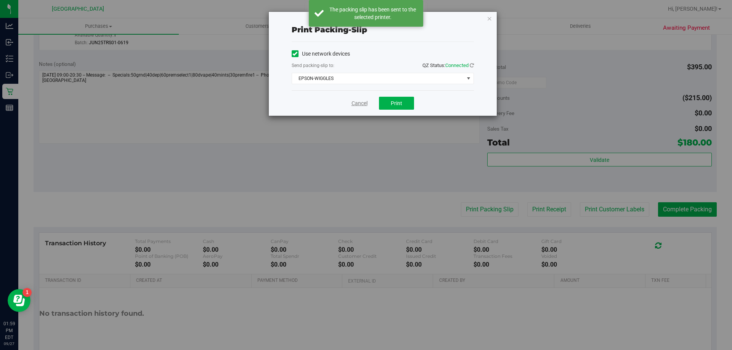
click at [365, 101] on link "Cancel" at bounding box center [359, 104] width 16 height 8
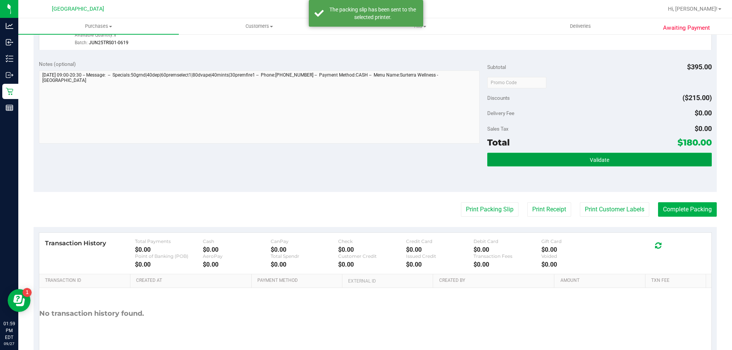
click at [365, 161] on button "Validate" at bounding box center [599, 160] width 224 height 14
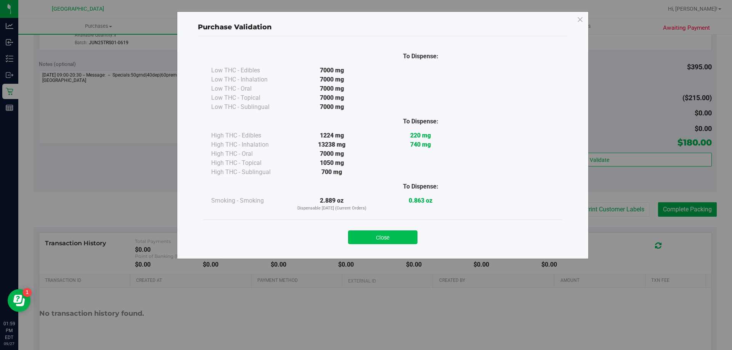
click at [365, 233] on button "Close" at bounding box center [382, 238] width 69 height 14
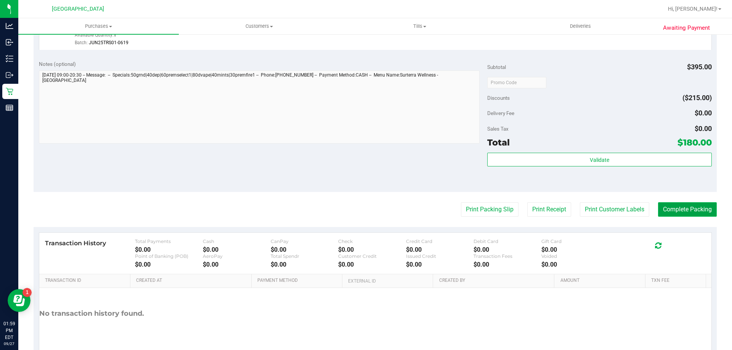
click at [365, 207] on button "Complete Packing" at bounding box center [687, 209] width 59 height 14
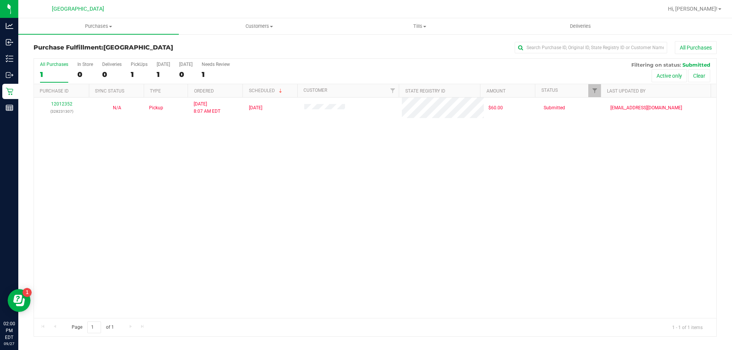
click at [365, 208] on div "12012352 (328231307) N/A Pickup [DATE] 8:07 AM EDT 9/27/2025 $60.00 Submitted […" at bounding box center [375, 208] width 682 height 221
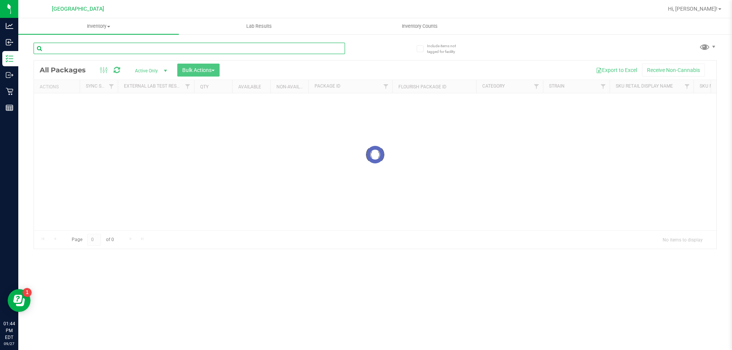
click at [158, 48] on input "text" at bounding box center [189, 48] width 311 height 11
type input "bzk"
